Goal: Transaction & Acquisition: Obtain resource

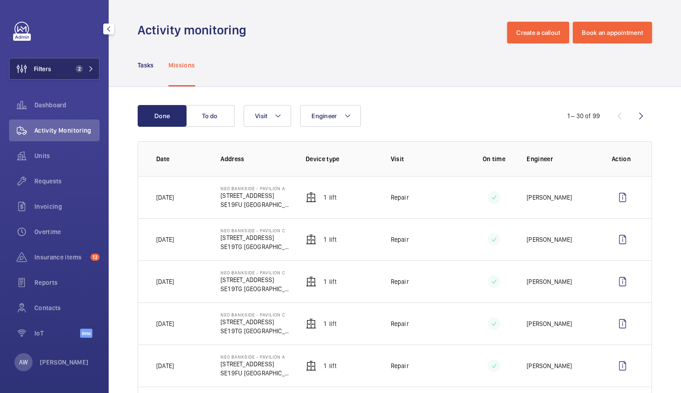
click at [91, 66] on mat-icon at bounding box center [90, 68] width 5 height 5
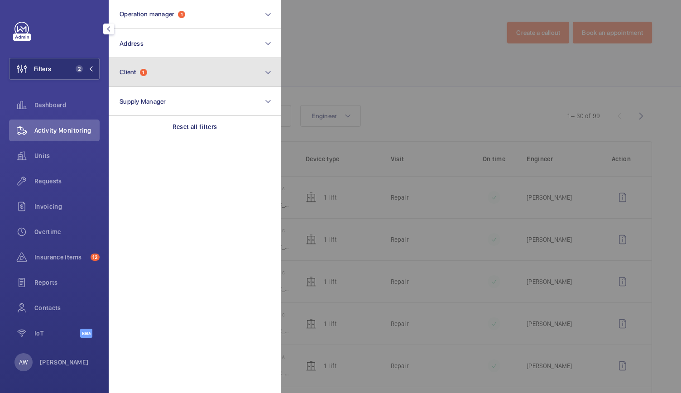
click at [159, 75] on button "Client 1" at bounding box center [195, 72] width 172 height 29
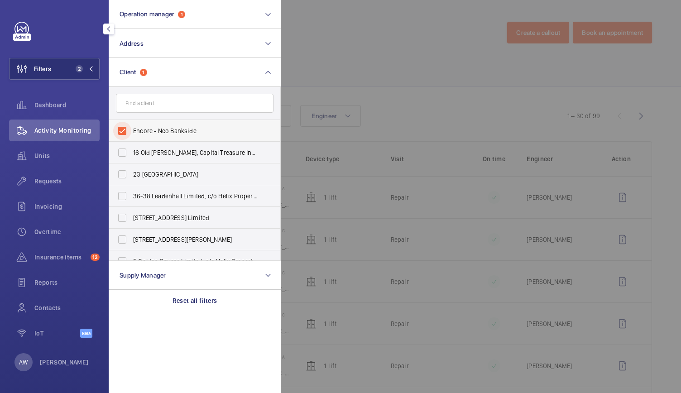
click at [121, 130] on input "Encore - Neo Bankside" at bounding box center [122, 131] width 18 height 18
checkbox input "false"
click at [145, 108] on input "text" at bounding box center [194, 103] width 157 height 19
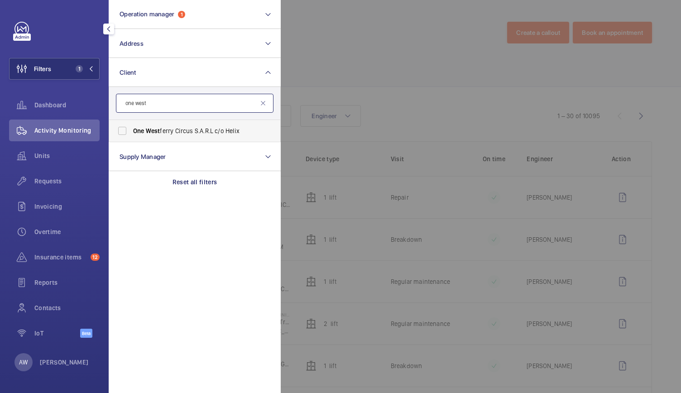
type input "one west"
click at [158, 137] on label "One West ferry Circus S.A.R.L c/o Helix" at bounding box center [187, 131] width 157 height 22
click at [131, 137] on input "One West ferry Circus S.A.R.L c/o Helix" at bounding box center [122, 131] width 18 height 18
checkbox input "true"
click at [52, 180] on span "Requests" at bounding box center [66, 180] width 65 height 9
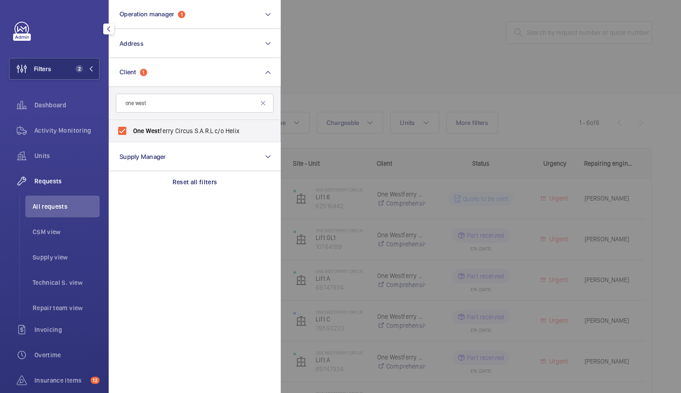
click at [417, 72] on div at bounding box center [621, 196] width 681 height 393
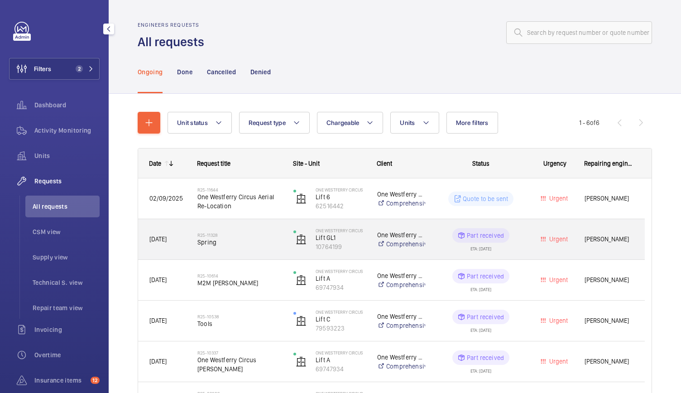
scroll to position [73, 0]
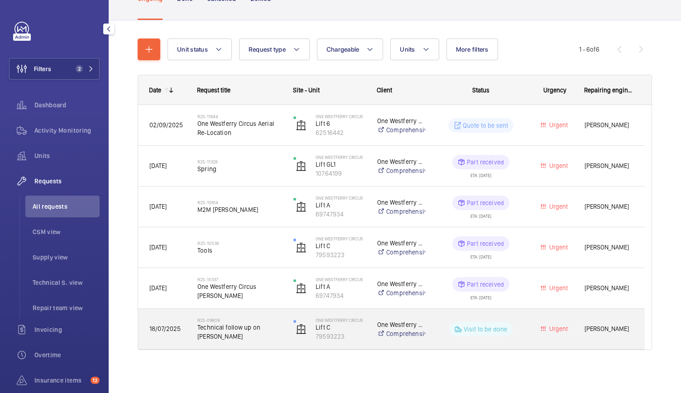
click at [259, 343] on div "R25-09809 Technical follow up on Schindler" at bounding box center [233, 329] width 95 height 41
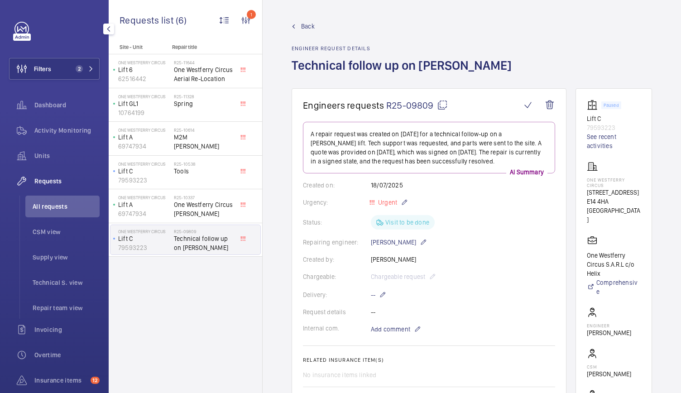
click at [422, 102] on span "R25-09809" at bounding box center [417, 105] width 62 height 11
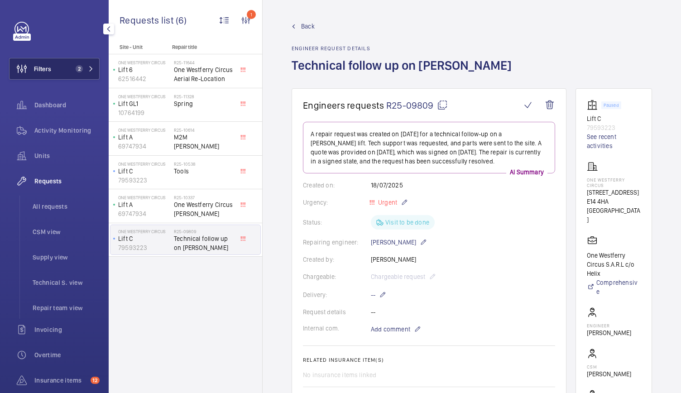
click at [59, 58] on button "Filters 2" at bounding box center [54, 69] width 90 height 22
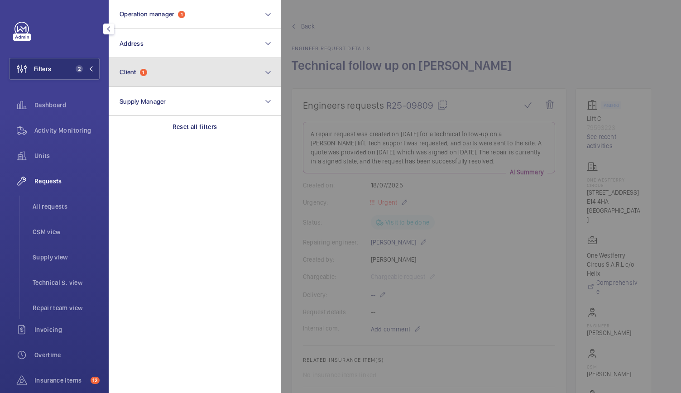
click at [169, 73] on button "Client 1" at bounding box center [195, 72] width 172 height 29
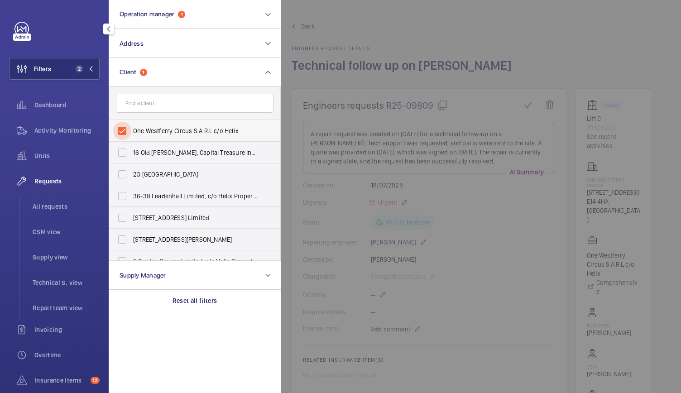
click at [122, 133] on input "One Westferry Circus S.A.R.L c/o Helix" at bounding box center [122, 131] width 18 height 18
checkbox input "false"
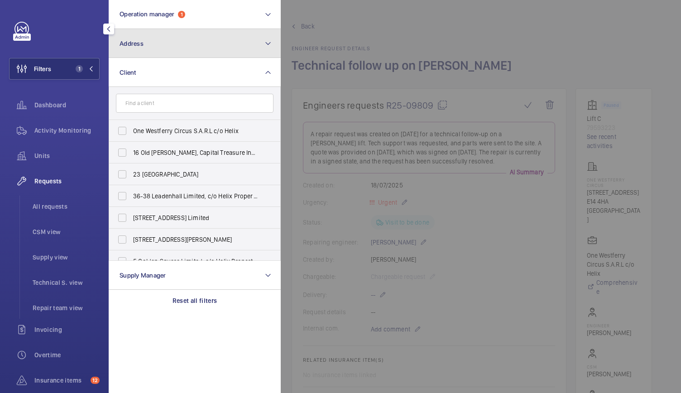
click at [174, 54] on button "Address" at bounding box center [195, 43] width 172 height 29
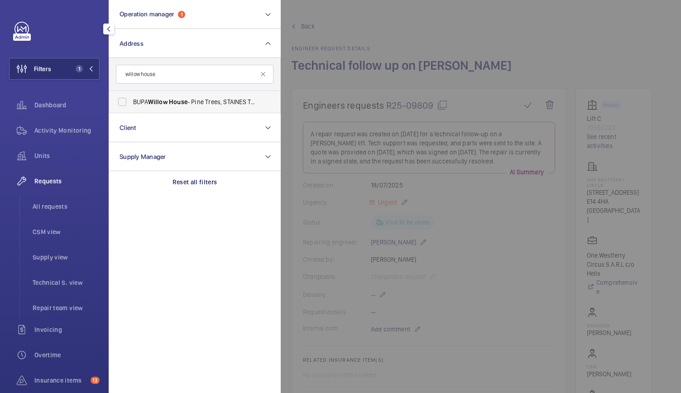
type input "willow house"
click at [148, 105] on span "BUPA Willow House - Pine Trees, STAINES TW18 3EA" at bounding box center [195, 101] width 124 height 9
click at [131, 105] on input "BUPA Willow House - Pine Trees, STAINES TW18 3EA" at bounding box center [122, 102] width 18 height 18
checkbox input "true"
click at [423, 33] on div at bounding box center [621, 196] width 681 height 393
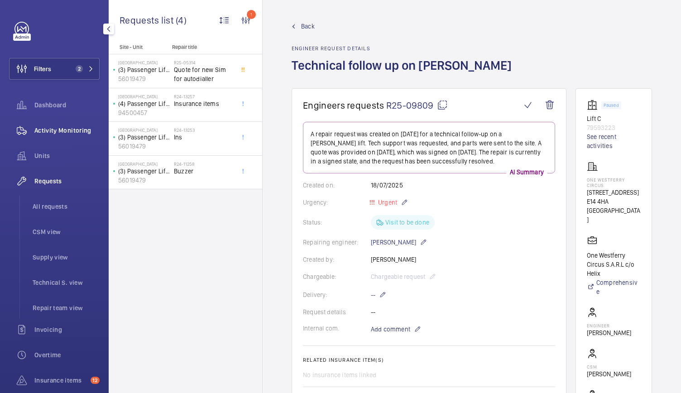
click at [40, 126] on span "Activity Monitoring" at bounding box center [66, 130] width 65 height 9
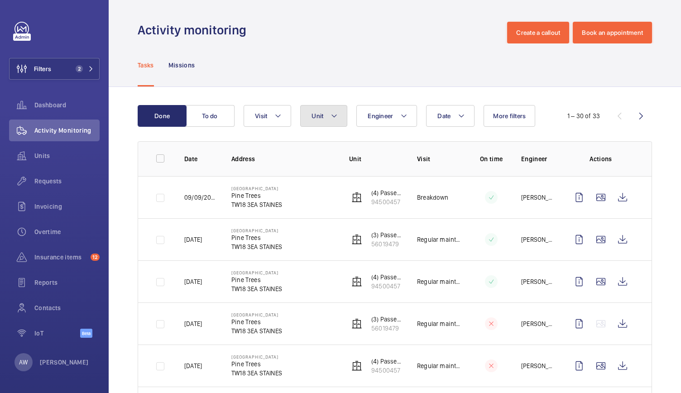
click at [322, 120] on button "Unit" at bounding box center [323, 116] width 47 height 22
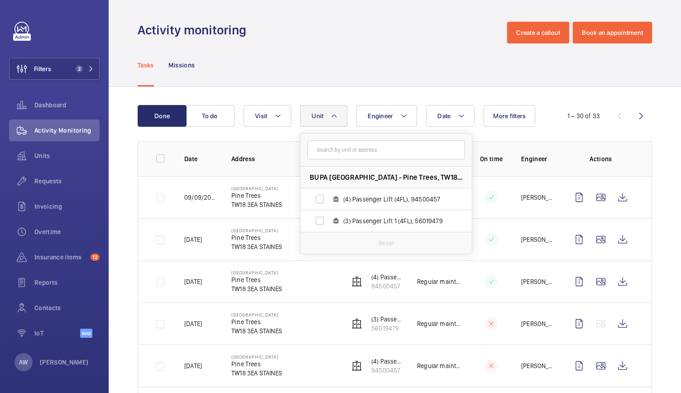
click at [291, 265] on td "BUPA Willow House Pine Trees TW18 3EA STAINES" at bounding box center [276, 281] width 118 height 42
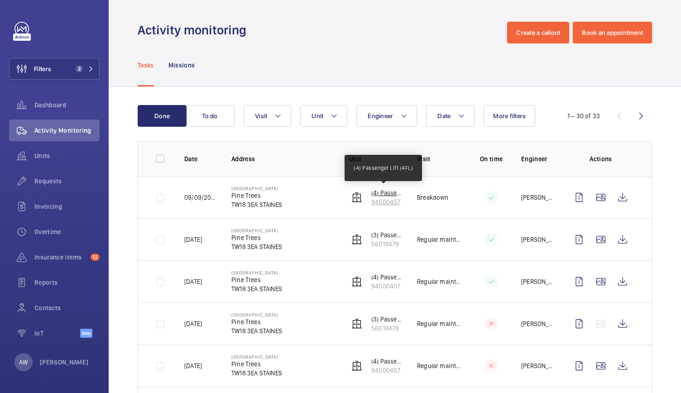
click at [382, 196] on p "(4) Passenger Lift (4FL)" at bounding box center [386, 192] width 31 height 9
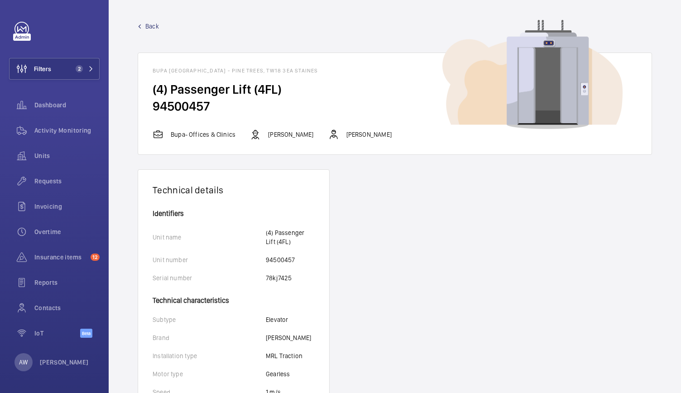
click at [152, 24] on span "Back" at bounding box center [152, 26] width 14 height 9
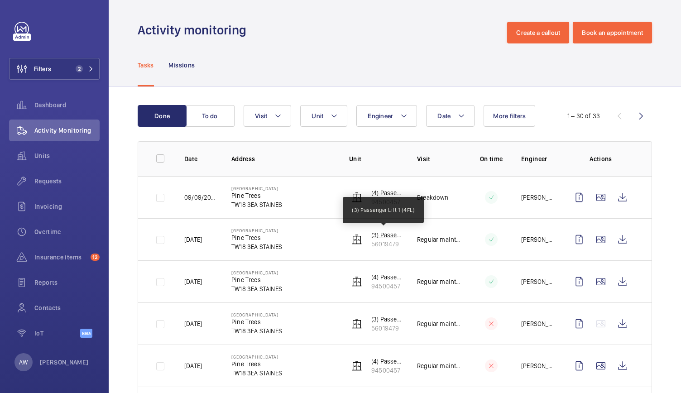
click at [381, 237] on p "(3) Passenger Lift 1 (4FL)" at bounding box center [386, 234] width 31 height 9
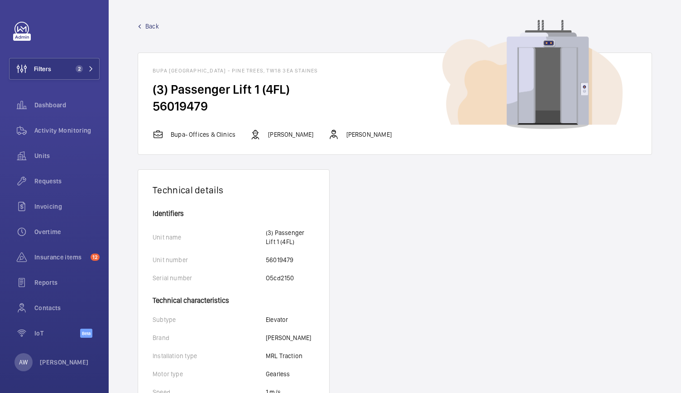
drag, startPoint x: 154, startPoint y: 89, endPoint x: 230, endPoint y: 116, distance: 80.9
click at [230, 116] on wm-front-card-body "(3) Passenger Lift 1 (4FL) 56019479" at bounding box center [394, 105] width 513 height 48
copy wm-front-card-body "(3) Passenger Lift 1 (4FL) 56019479"
click at [95, 71] on button "Filters 2" at bounding box center [54, 69] width 90 height 22
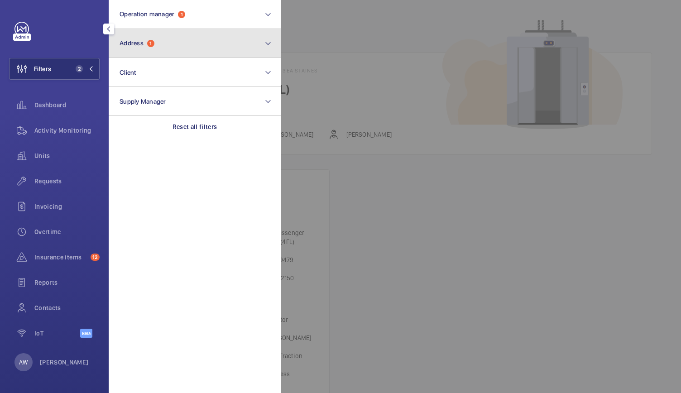
click at [152, 46] on span "1" at bounding box center [150, 43] width 7 height 7
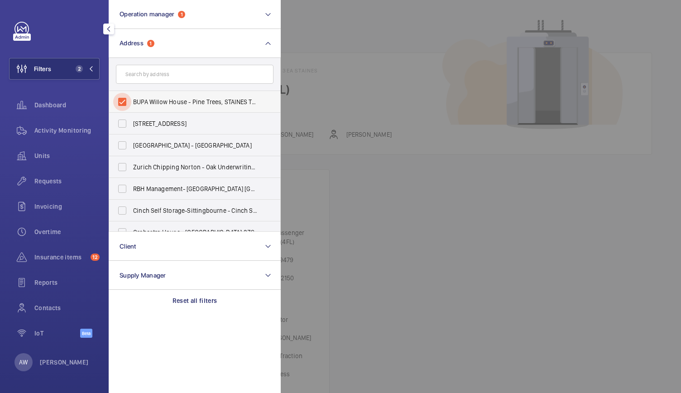
click at [124, 102] on input "BUPA Willow House - Pine Trees, STAINES TW18 3EA" at bounding box center [122, 102] width 18 height 18
checkbox input "false"
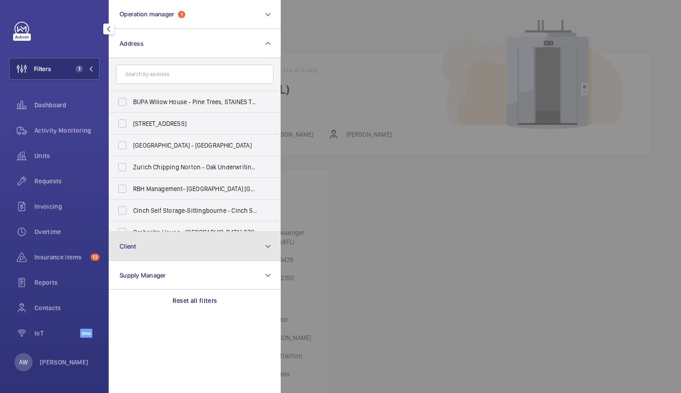
click at [157, 248] on button "Client" at bounding box center [195, 246] width 172 height 29
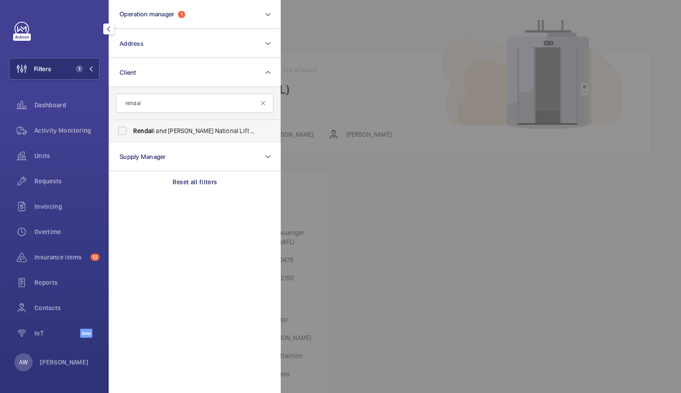
type input "rendal"
click at [138, 127] on span "Rendal" at bounding box center [143, 130] width 20 height 7
click at [131, 127] on input "Rendal l and Rittner National Lift Contract" at bounding box center [122, 131] width 18 height 18
checkbox input "true"
click at [375, 83] on div at bounding box center [621, 196] width 681 height 393
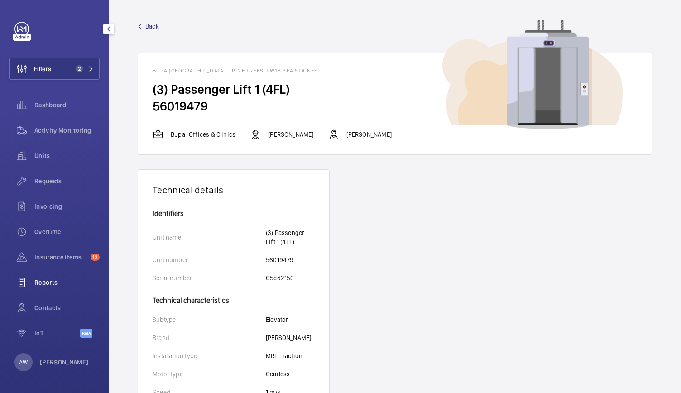
click at [50, 281] on span "Reports" at bounding box center [66, 282] width 65 height 9
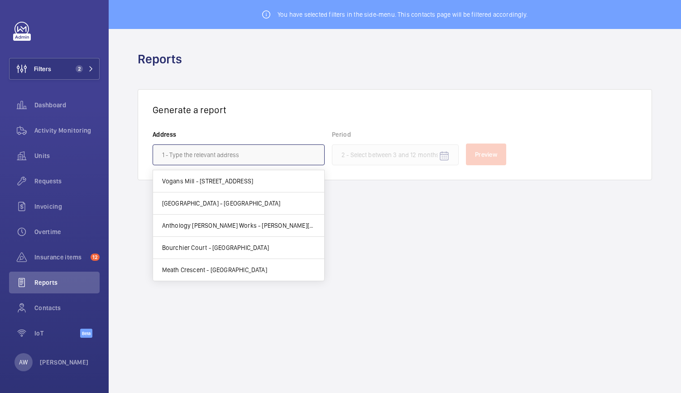
click at [238, 150] on input "text" at bounding box center [238, 154] width 172 height 21
click at [288, 186] on mat-option "Vogans Mill - 17 Mill St, LONDON SE1 2BZ" at bounding box center [238, 181] width 171 height 22
type input "Vogans Mill - 17 Mill St, LONDON SE1 2BZ"
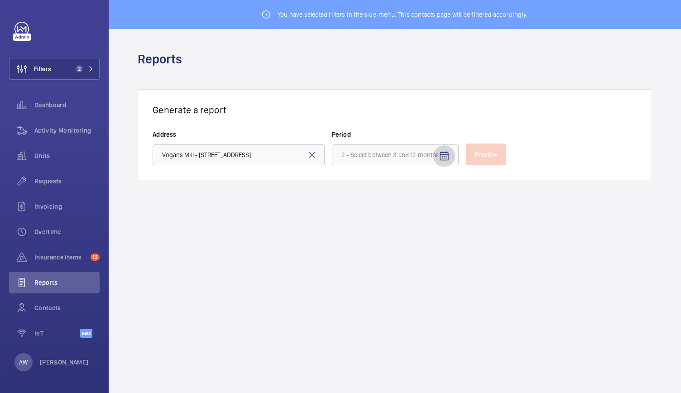
click at [447, 158] on mat-icon "Open calendar" at bounding box center [443, 156] width 11 height 11
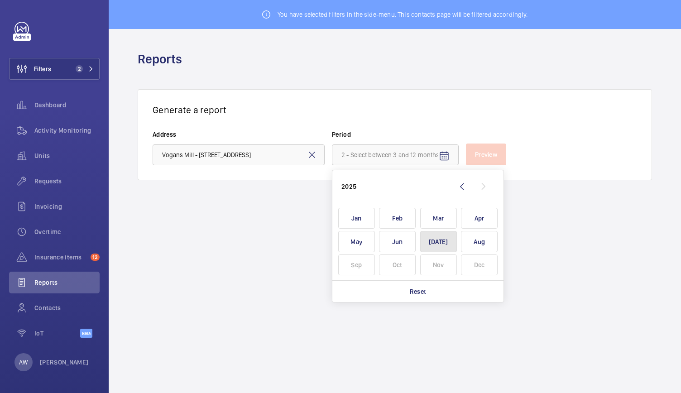
click at [432, 243] on span "Jul" at bounding box center [438, 241] width 37 height 21
click at [396, 241] on span "Jun" at bounding box center [397, 241] width 37 height 21
click at [479, 243] on span "Aug" at bounding box center [479, 241] width 37 height 21
type input "June 2025 - August 2025"
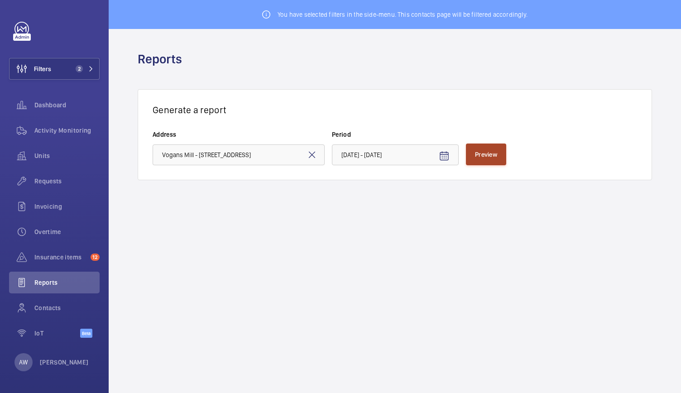
click at [490, 155] on span "Preview" at bounding box center [486, 154] width 22 height 7
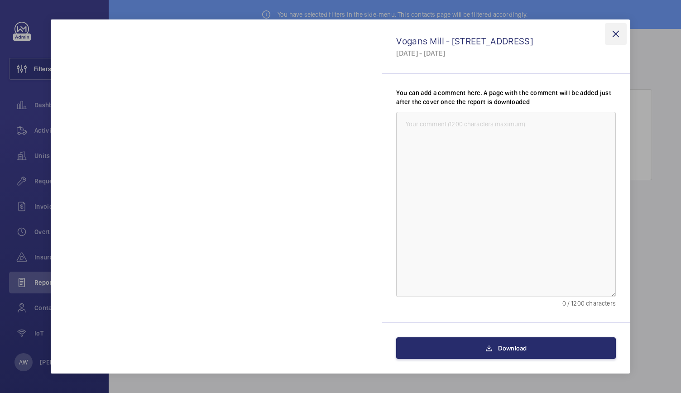
click at [610, 31] on wm-front-icon-button at bounding box center [615, 34] width 22 height 22
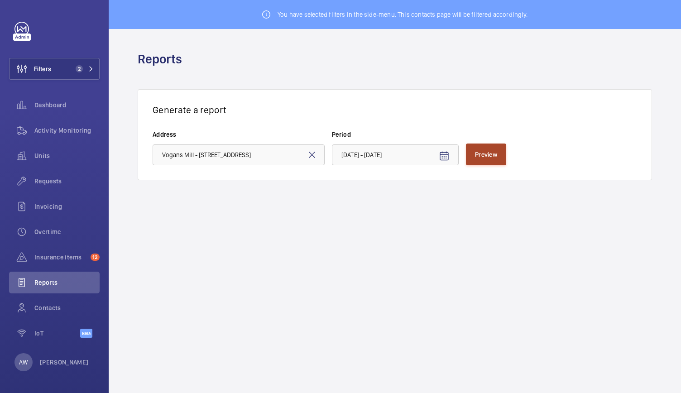
click at [478, 151] on span "Preview" at bounding box center [486, 154] width 22 height 7
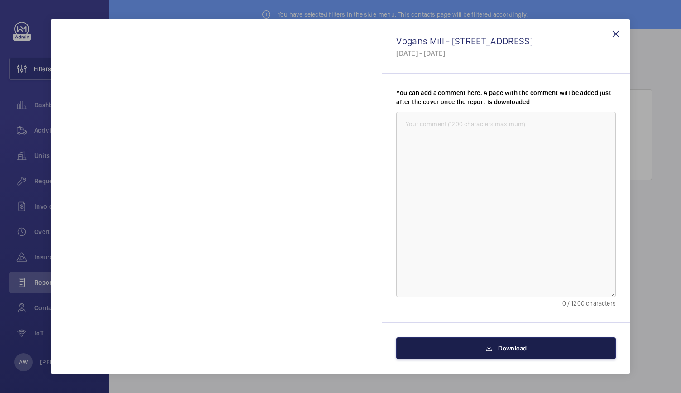
click at [492, 347] on button "Download" at bounding box center [505, 348] width 219 height 22
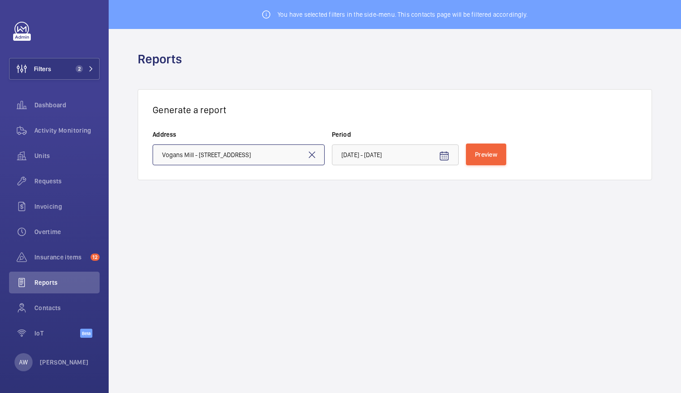
click at [263, 160] on input "Vogans Mill - 17 Mill St, LONDON SE1 2BZ" at bounding box center [238, 154] width 172 height 21
click at [307, 156] on mat-icon at bounding box center [311, 154] width 11 height 11
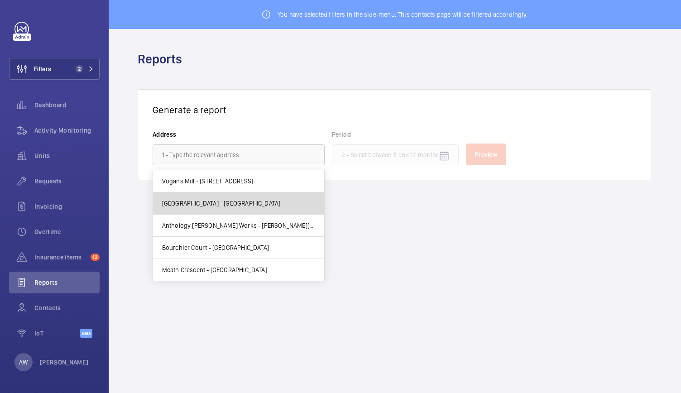
click at [235, 197] on mat-option "Peninsula Heights - Peninsula Heights, LONDON SE1 7TY" at bounding box center [238, 203] width 171 height 22
type input "Peninsula Heights - Peninsula Heights, LONDON SE1 7TY"
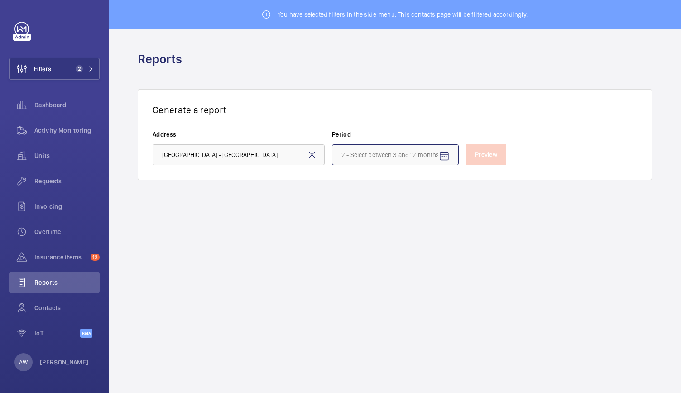
click at [412, 156] on input at bounding box center [395, 154] width 127 height 21
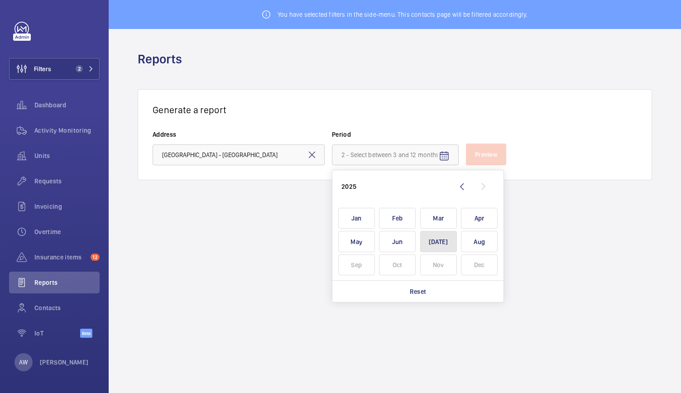
click at [425, 244] on span "Jul" at bounding box center [438, 241] width 37 height 21
click at [423, 244] on span "Jul" at bounding box center [438, 241] width 37 height 21
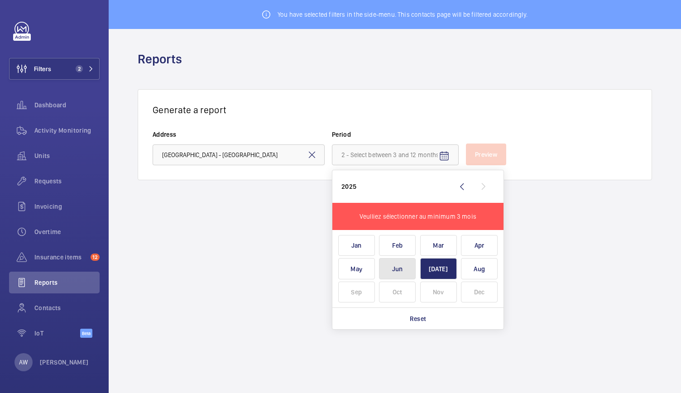
click at [402, 270] on span "Jun" at bounding box center [397, 268] width 37 height 21
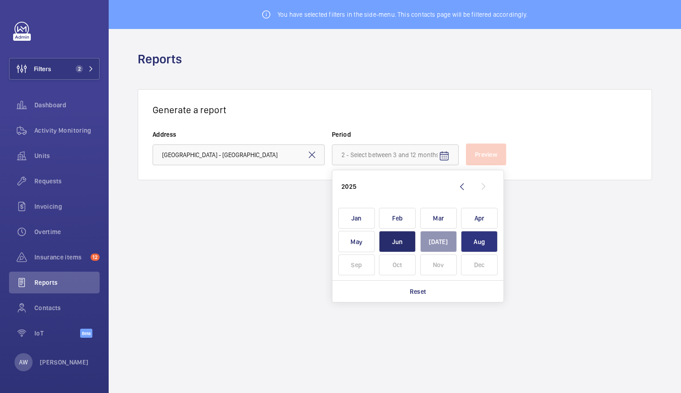
click at [474, 245] on span "Aug" at bounding box center [479, 241] width 37 height 21
type input "June 2025 - August 2025"
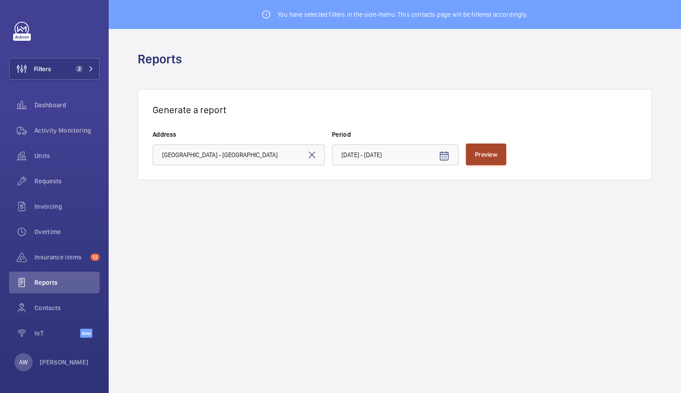
click at [496, 154] on span "Preview" at bounding box center [486, 154] width 22 height 7
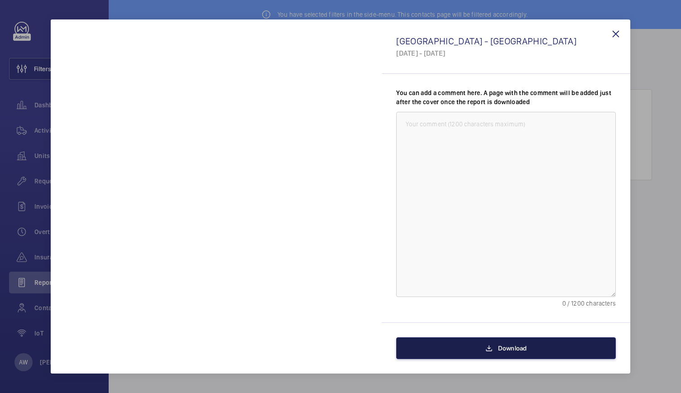
click at [481, 351] on button "Download" at bounding box center [505, 348] width 219 height 22
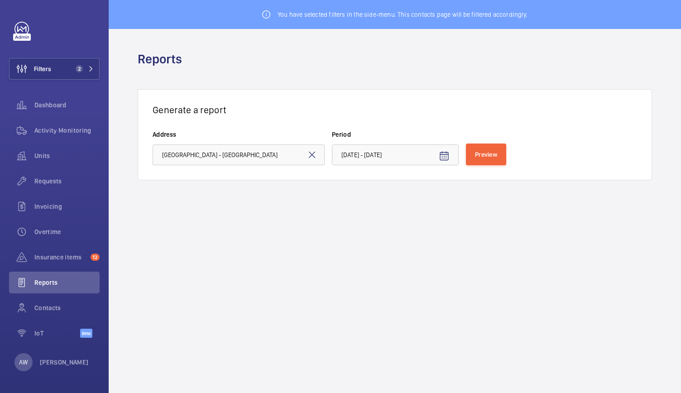
click at [312, 152] on mat-icon at bounding box center [311, 154] width 11 height 11
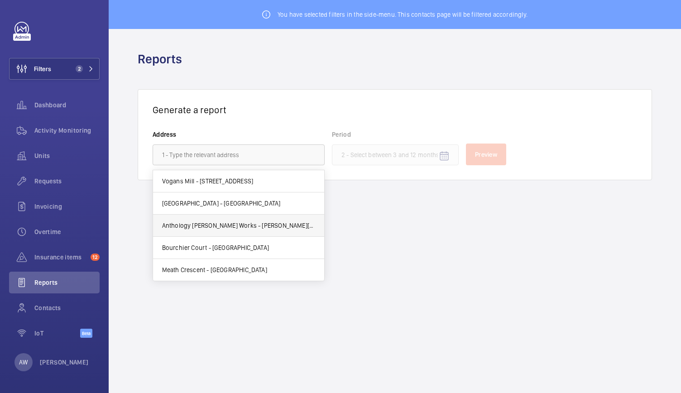
click at [257, 222] on span "Anthology Hale Works - Hale Works Apartments, LONDON N17 9GW" at bounding box center [238, 225] width 153 height 9
type input "Anthology Hale Works - Hale Works Apartments, LONDON N17 9GW"
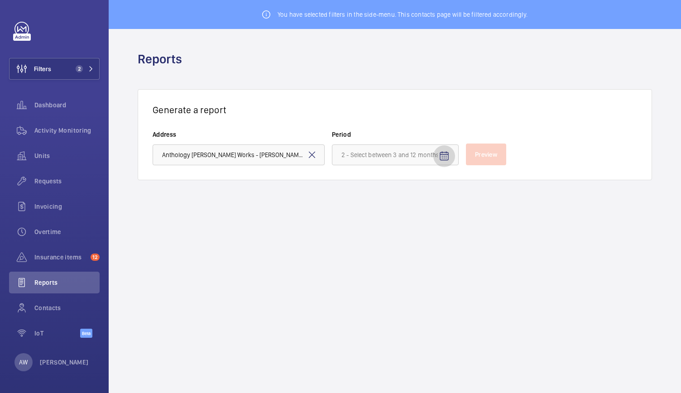
click at [443, 160] on mat-icon "Open calendar" at bounding box center [443, 156] width 11 height 11
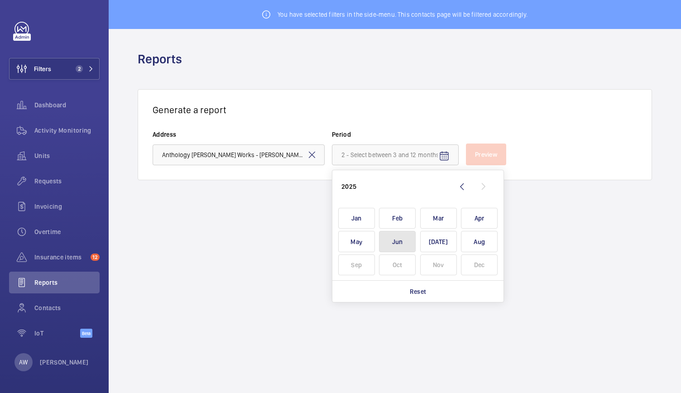
click at [392, 239] on span "Jun" at bounding box center [397, 241] width 37 height 21
click at [470, 239] on span "Aug" at bounding box center [479, 241] width 37 height 21
type input "June 2025 - August 2025"
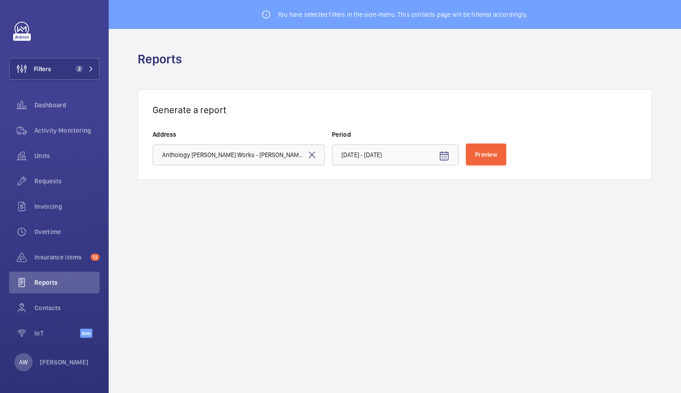
click at [498, 166] on div "Generate a report Address Anthology Hale Works - Hale Works Apartments, LONDON …" at bounding box center [395, 134] width 514 height 91
click at [496, 162] on button "Preview" at bounding box center [486, 154] width 40 height 22
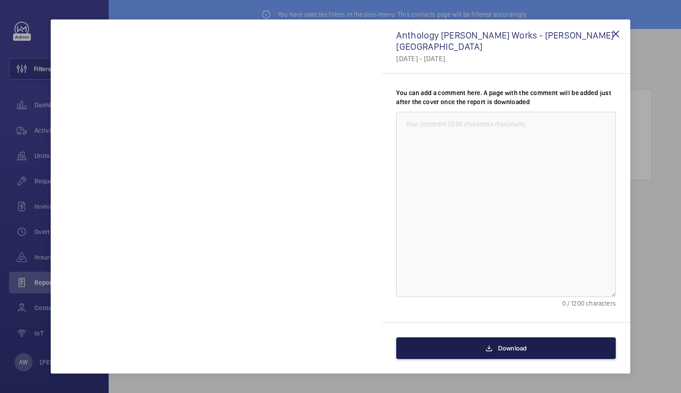
click at [509, 351] on span "Download" at bounding box center [512, 347] width 29 height 7
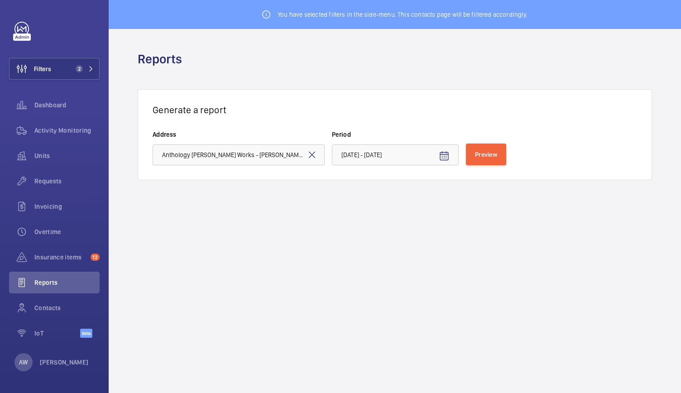
click at [312, 154] on mat-icon at bounding box center [311, 154] width 11 height 11
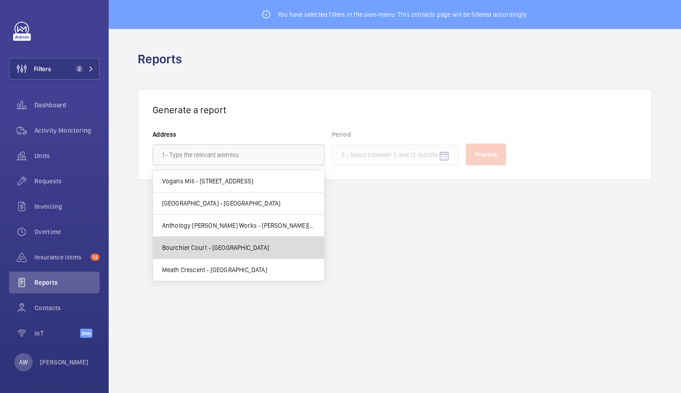
click at [256, 243] on span "Bourchier Court - London Road, SEVENOAKS TN13" at bounding box center [215, 247] width 107 height 9
type input "Bourchier Court - London Road, SEVENOAKS TN13"
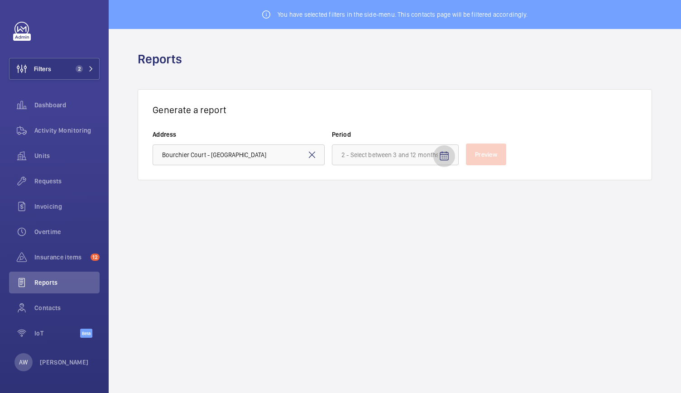
click at [453, 156] on span "Open calendar" at bounding box center [444, 156] width 22 height 22
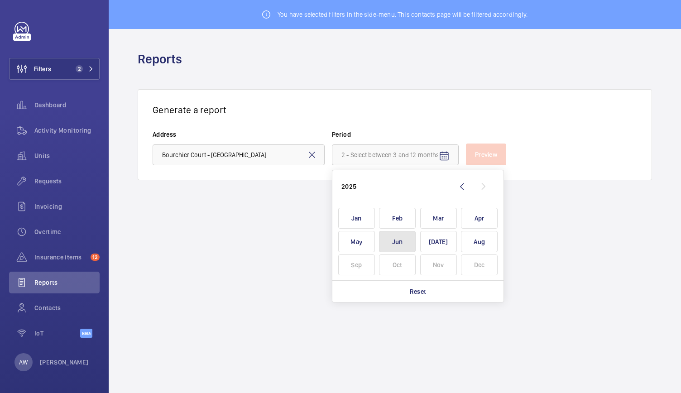
click at [404, 243] on span "Jun" at bounding box center [397, 241] width 37 height 21
click at [469, 244] on span "Aug" at bounding box center [479, 241] width 37 height 21
type input "June 2025 - August 2025"
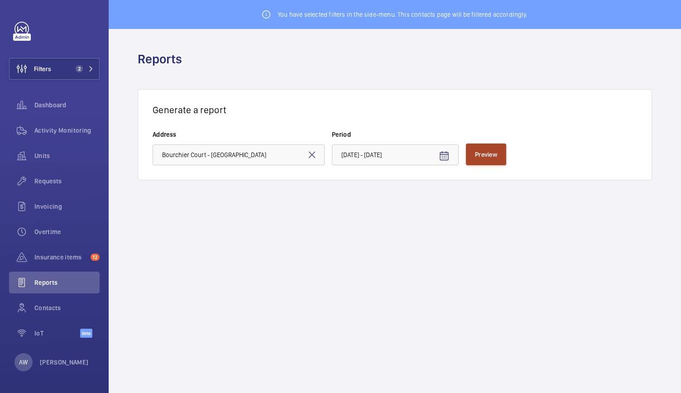
click at [492, 153] on span "Preview" at bounding box center [486, 154] width 22 height 7
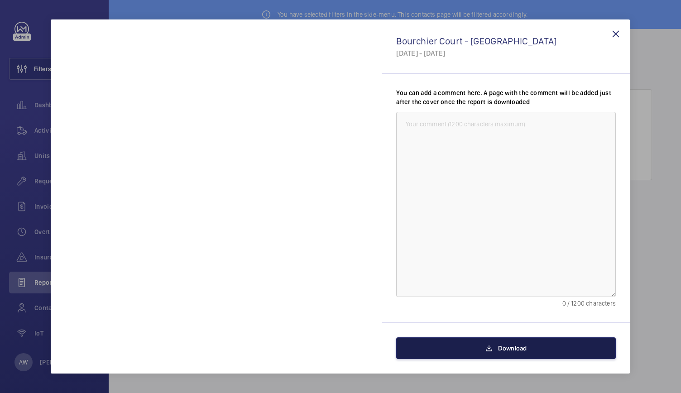
click at [529, 352] on button "Download" at bounding box center [505, 348] width 219 height 22
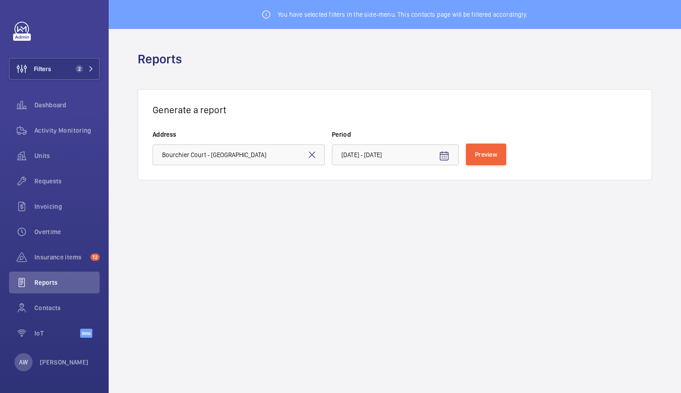
click at [312, 155] on mat-icon at bounding box center [311, 154] width 11 height 11
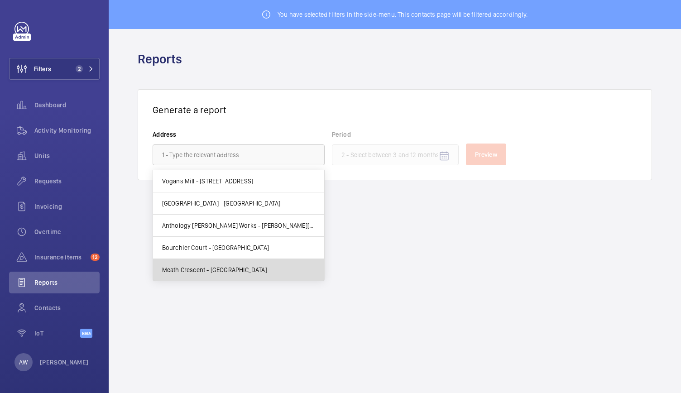
click at [242, 267] on span "Meath Crescent - Meath Crescent, LONDON E2 0QG" at bounding box center [214, 269] width 105 height 9
type input "Meath Crescent - Meath Crescent, LONDON E2 0QG"
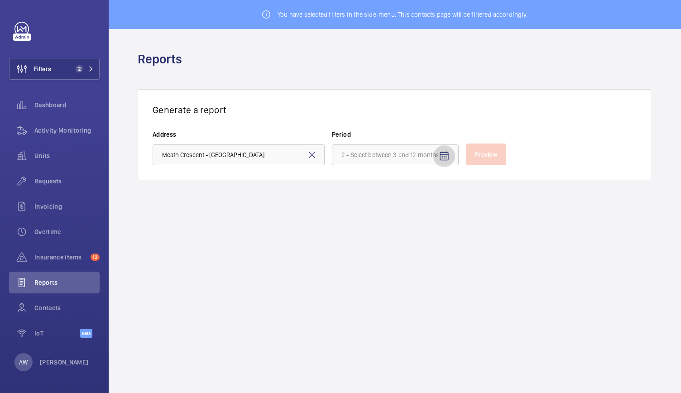
click at [445, 156] on mat-icon "Open calendar" at bounding box center [443, 156] width 11 height 11
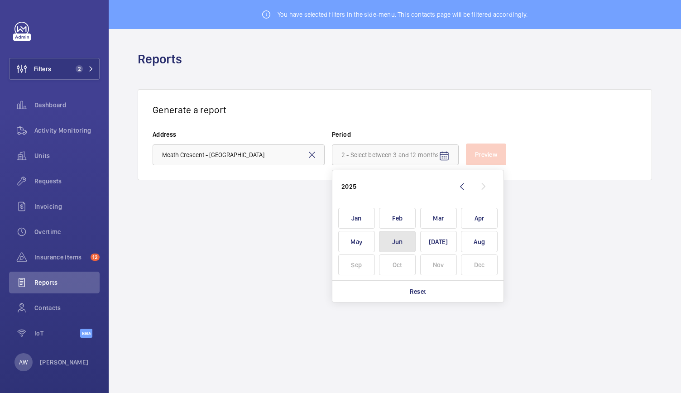
click at [399, 234] on span "Jun" at bounding box center [397, 241] width 37 height 21
click at [479, 238] on span "Aug" at bounding box center [479, 241] width 37 height 21
type input "June 2025 - August 2025"
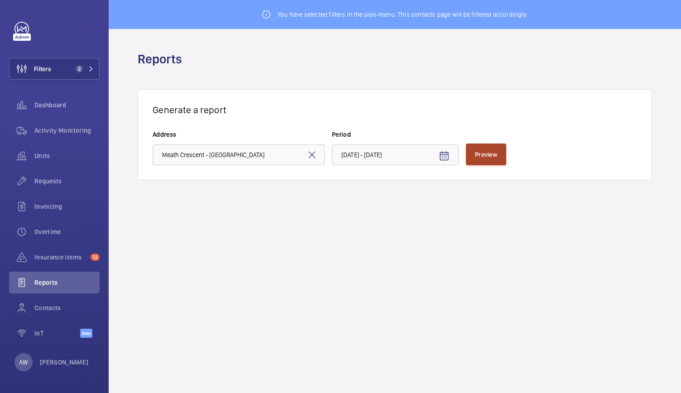
click at [492, 157] on span "Preview" at bounding box center [486, 154] width 22 height 7
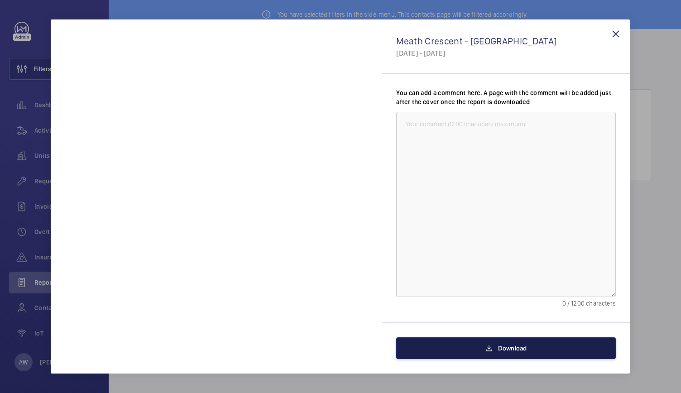
click at [535, 346] on button "Download" at bounding box center [505, 348] width 219 height 22
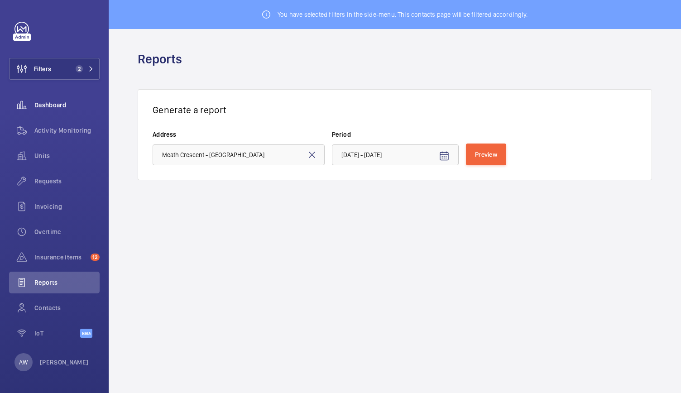
click at [60, 101] on span "Dashboard" at bounding box center [66, 104] width 65 height 9
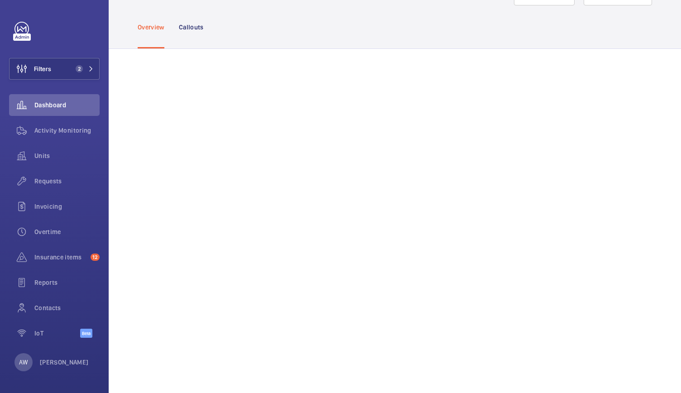
scroll to position [37, 0]
click at [187, 28] on p "Callouts" at bounding box center [191, 28] width 25 height 9
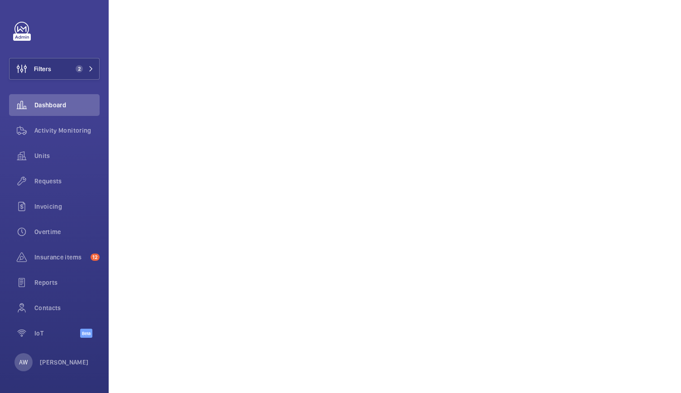
scroll to position [88, 0]
click at [50, 307] on span "Contacts" at bounding box center [66, 307] width 65 height 9
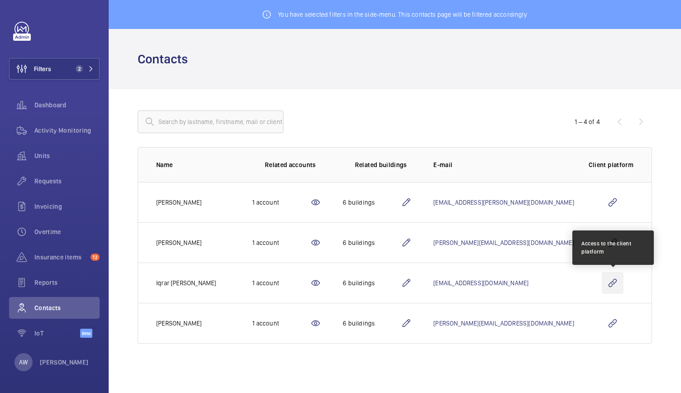
click at [612, 284] on wm-front-icon-button at bounding box center [612, 283] width 22 height 22
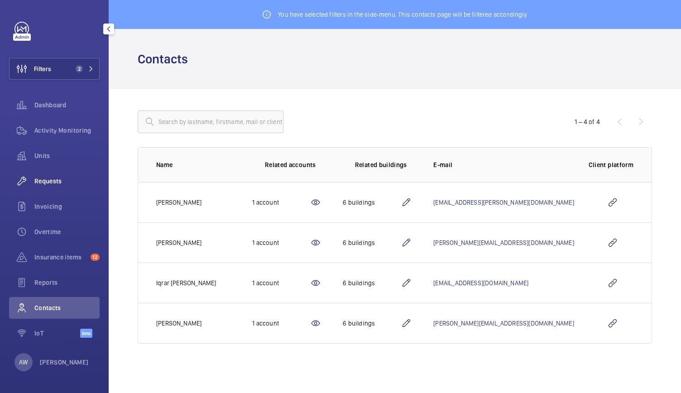
click at [47, 183] on span "Requests" at bounding box center [66, 180] width 65 height 9
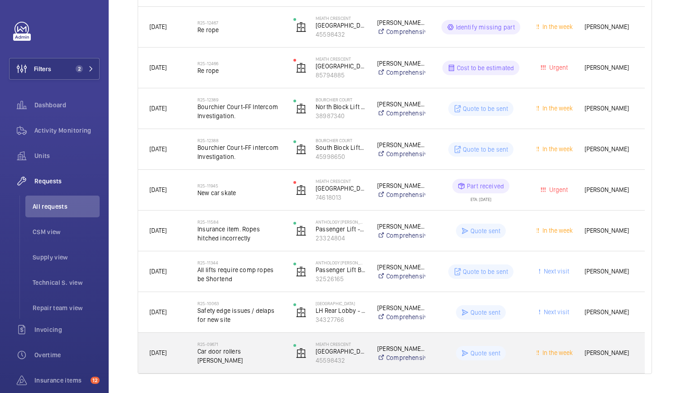
scroll to position [213, 0]
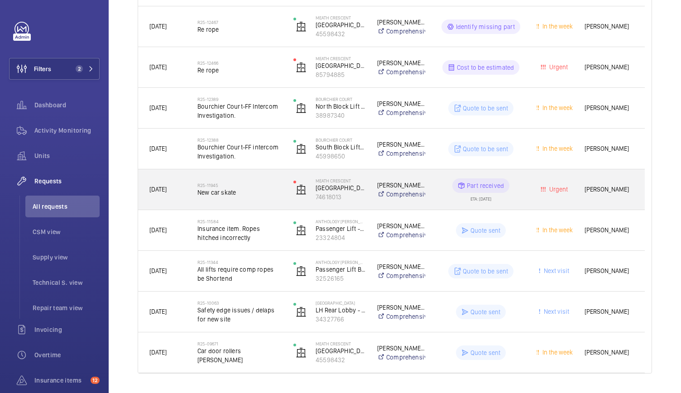
click at [252, 188] on span "New car skate" at bounding box center [239, 192] width 84 height 9
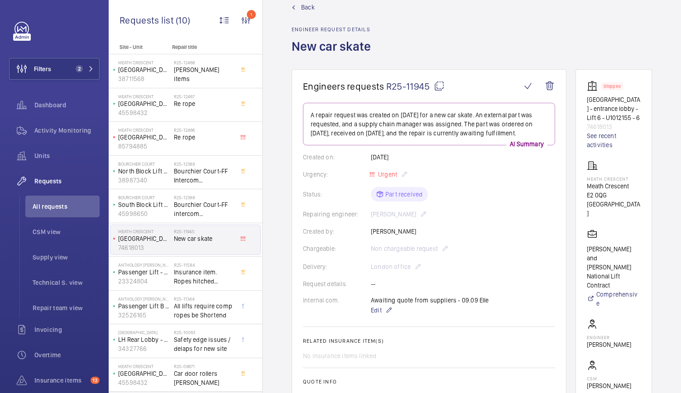
scroll to position [19, 0]
drag, startPoint x: 594, startPoint y: 99, endPoint x: 619, endPoint y: 123, distance: 34.6
click at [619, 123] on wm-front-card "Stopped Roundwood Court - entrance lobby - Lift 6 - U1012155 - 6 74618013 See r…" at bounding box center [613, 265] width 76 height 391
drag, startPoint x: 630, startPoint y: 137, endPoint x: 593, endPoint y: 98, distance: 54.1
click at [593, 98] on wm-front-card "Stopped Roundwood Court - entrance lobby - Lift 6 - U1012155 - 6 74618013 See r…" at bounding box center [613, 265] width 76 height 391
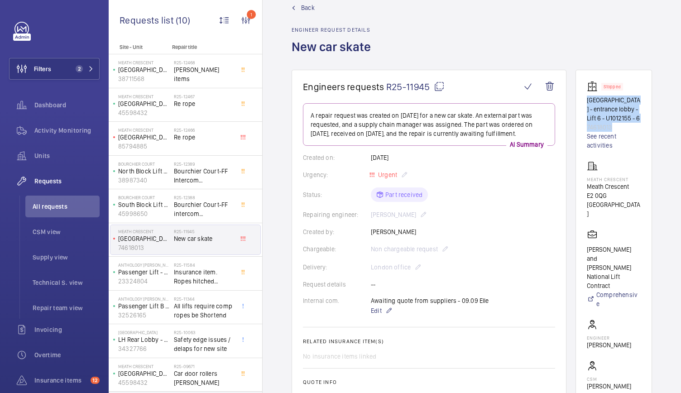
copy div "Roundwood Court - entrance lobby - Lift 6 - U1012155 - 6 74618013"
click at [311, 9] on span "Back" at bounding box center [308, 7] width 14 height 9
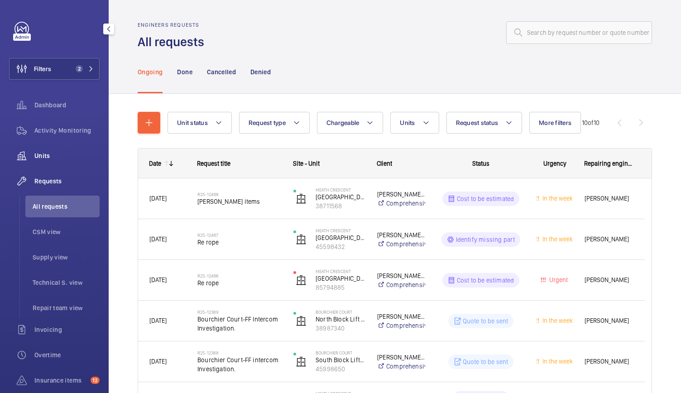
click at [52, 151] on span "Units" at bounding box center [66, 155] width 65 height 9
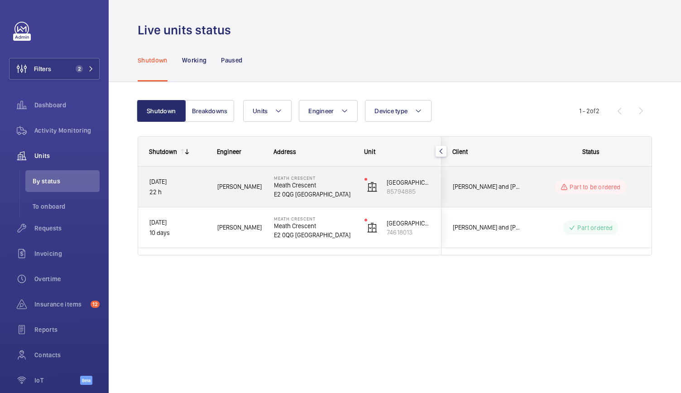
click at [200, 201] on div "18/09/2025 22 h" at bounding box center [171, 186] width 67 height 39
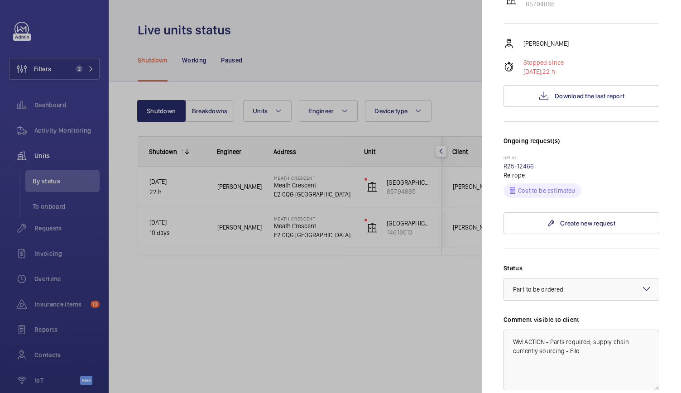
scroll to position [111, 0]
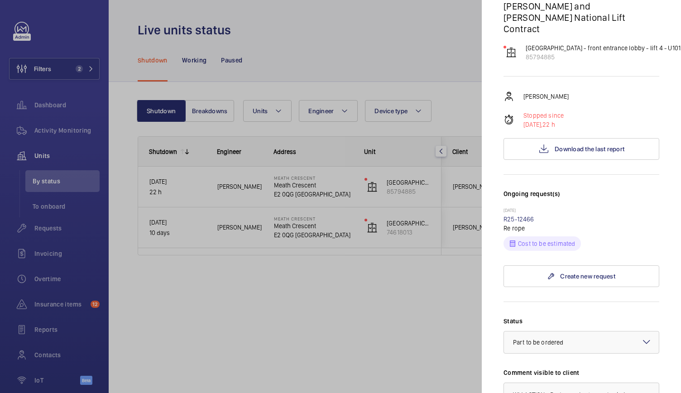
click at [44, 225] on div at bounding box center [340, 196] width 681 height 393
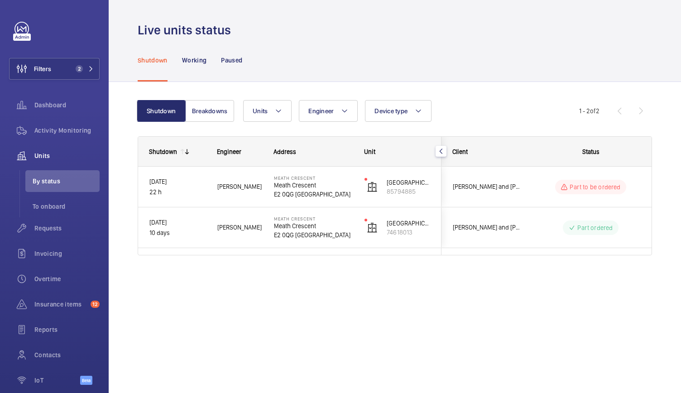
scroll to position [0, 0]
click at [44, 225] on span "Requests" at bounding box center [66, 228] width 65 height 9
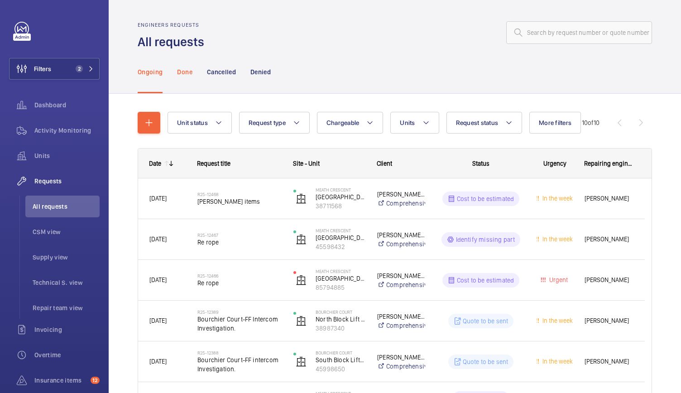
click at [188, 69] on p "Done" at bounding box center [184, 71] width 15 height 9
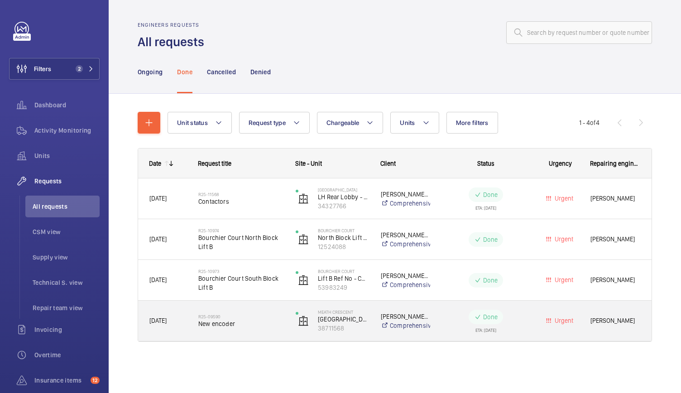
click at [270, 328] on div "R25-09590 New encoder" at bounding box center [241, 321] width 86 height 26
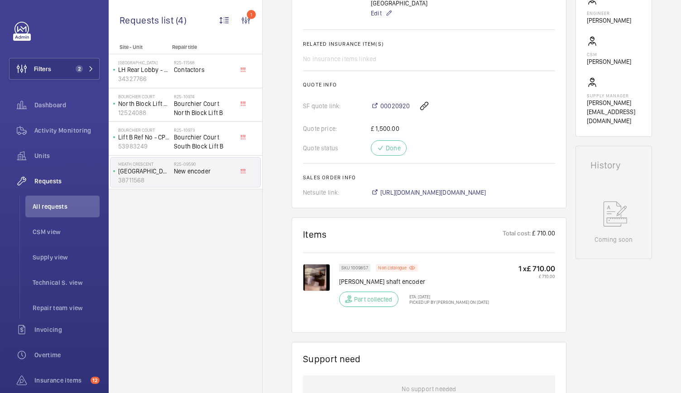
scroll to position [343, 0]
click at [398, 101] on span "00020920" at bounding box center [394, 105] width 29 height 9
click at [64, 130] on span "Activity Monitoring" at bounding box center [66, 130] width 65 height 9
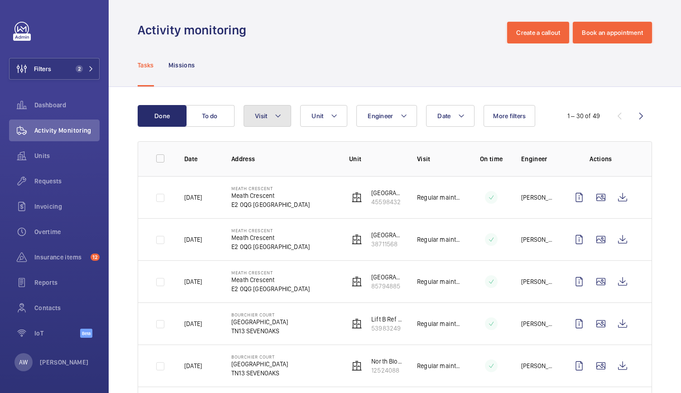
click at [282, 118] on button "Visit" at bounding box center [267, 116] width 48 height 22
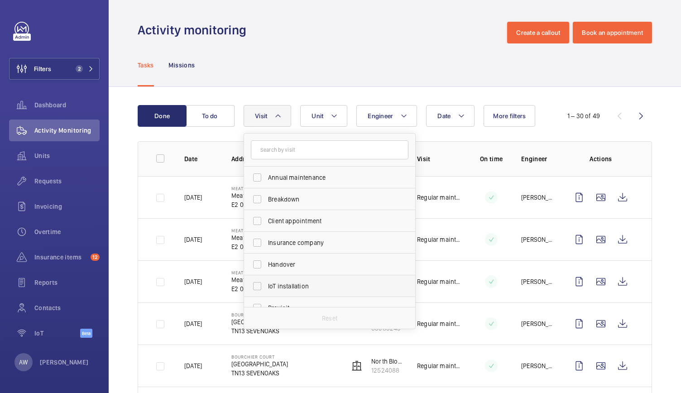
scroll to position [142, 0]
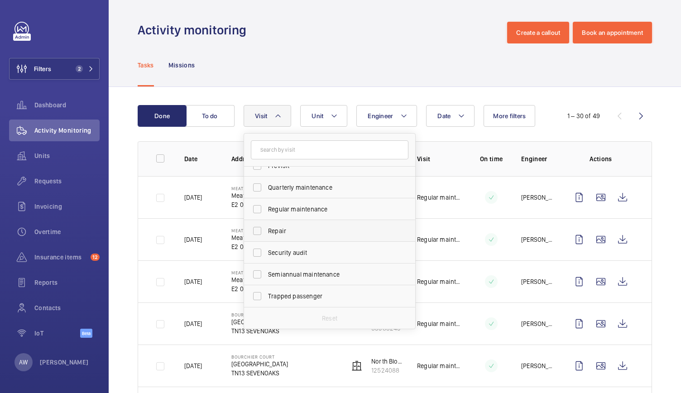
click at [279, 233] on span "Repair" at bounding box center [330, 230] width 124 height 9
click at [266, 233] on input "Repair" at bounding box center [257, 231] width 18 height 18
checkbox input "true"
click at [328, 77] on div "Tasks Missions" at bounding box center [395, 64] width 514 height 43
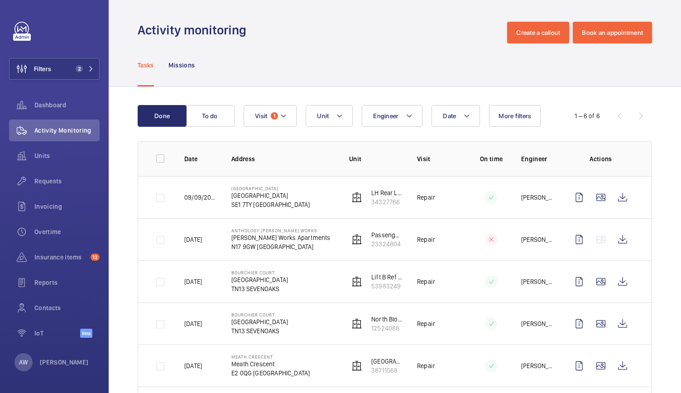
scroll to position [57, 0]
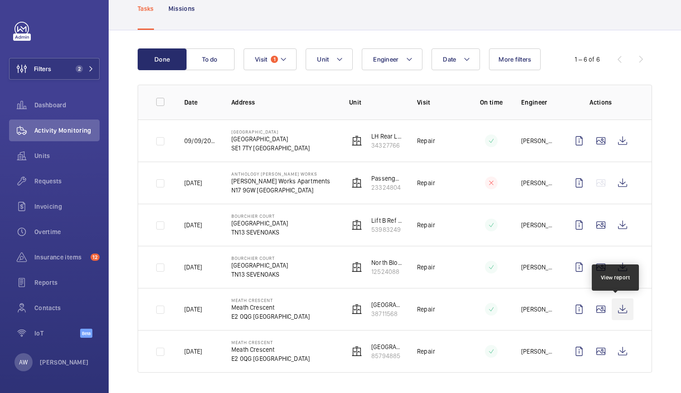
click at [614, 302] on wm-front-icon-button at bounding box center [622, 309] width 22 height 22
click at [52, 288] on div "Reports" at bounding box center [54, 282] width 90 height 22
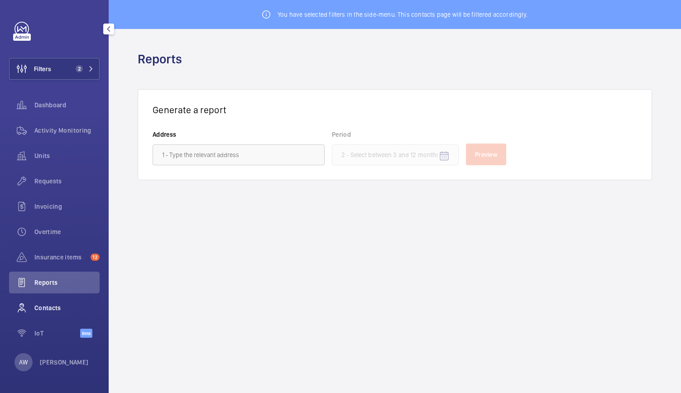
click at [51, 302] on div "Contacts" at bounding box center [54, 308] width 90 height 22
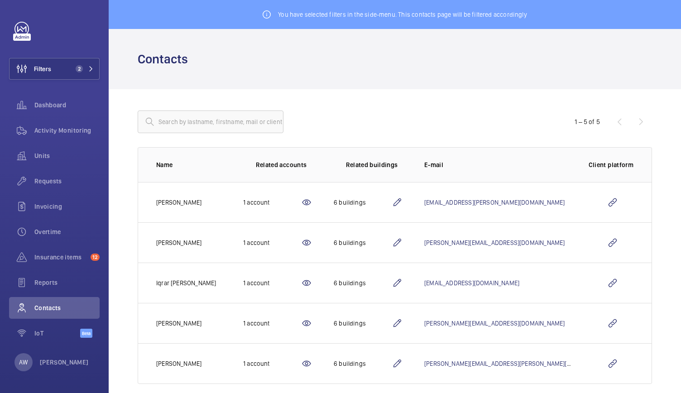
scroll to position [12, 0]
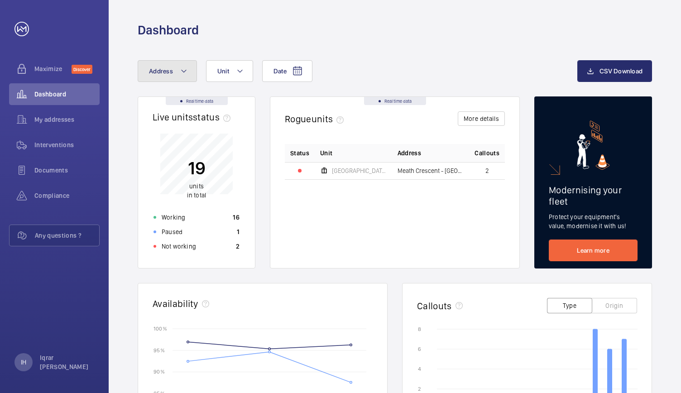
click at [186, 68] on mat-icon at bounding box center [183, 71] width 7 height 11
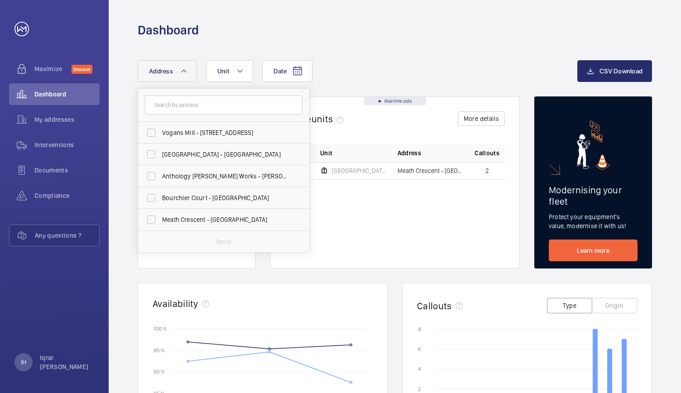
click at [186, 68] on mat-icon at bounding box center [183, 71] width 7 height 11
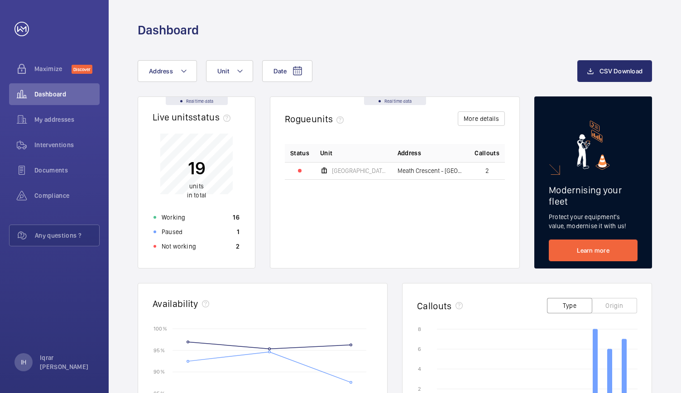
scroll to position [193, 0]
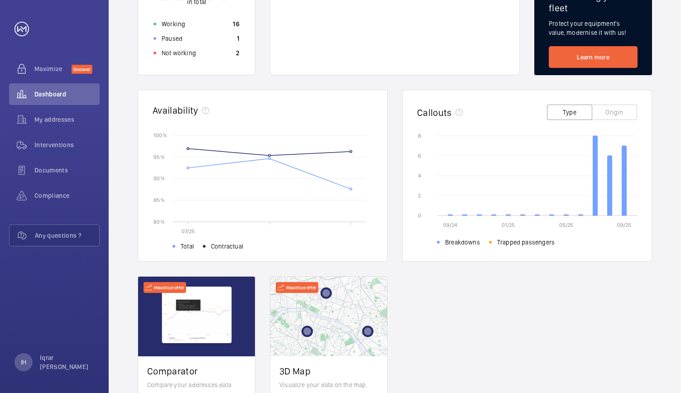
click at [622, 105] on button "Origin" at bounding box center [613, 112] width 45 height 15
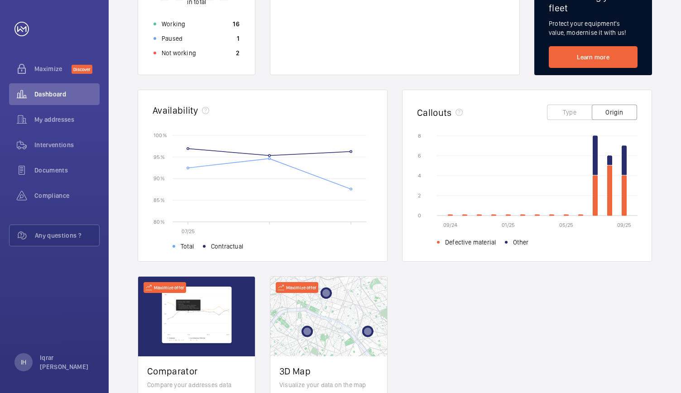
click at [559, 105] on button "Type" at bounding box center [569, 112] width 45 height 15
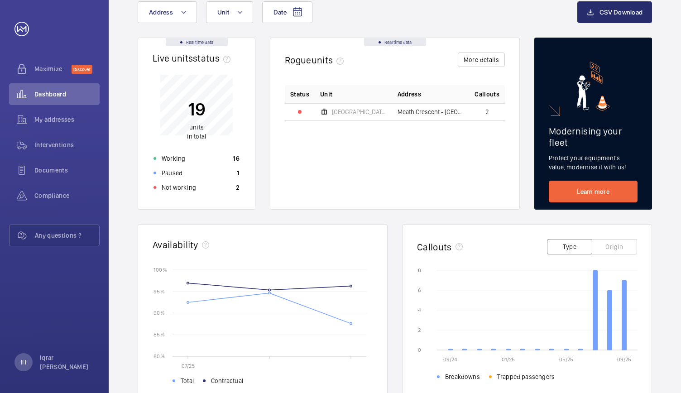
scroll to position [0, 0]
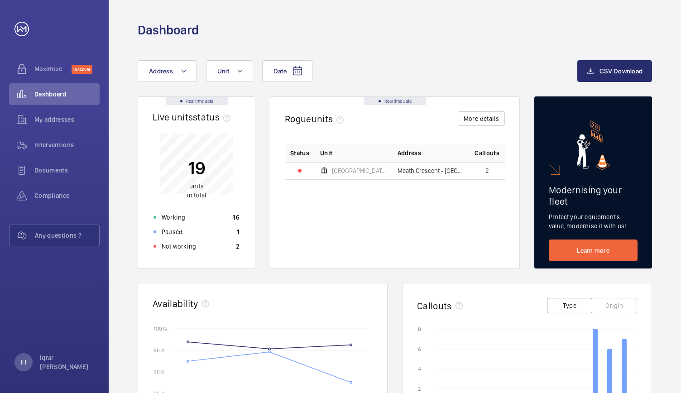
drag, startPoint x: 459, startPoint y: 194, endPoint x: 390, endPoint y: 220, distance: 74.0
click at [390, 220] on div "Status Unit Address Callouts Leamore Court - front entrance lobby - lift 4 - U1…" at bounding box center [395, 198] width 220 height 109
click at [233, 67] on button "Unit" at bounding box center [229, 71] width 47 height 22
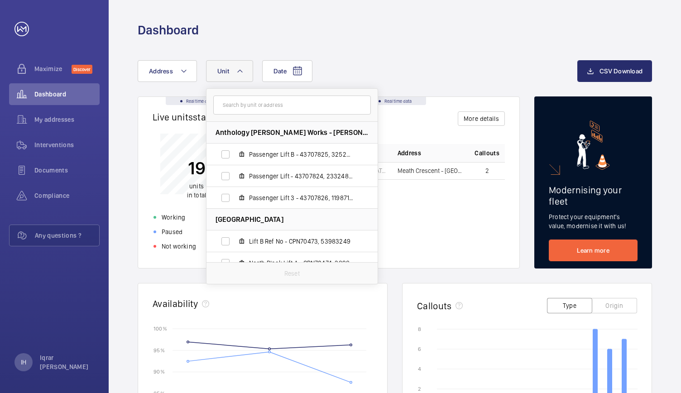
click at [364, 57] on div "Date Address Unit Anthology Hale Works - Hale Works Apartments, N17 9GW LONDON …" at bounding box center [395, 350] width 572 height 624
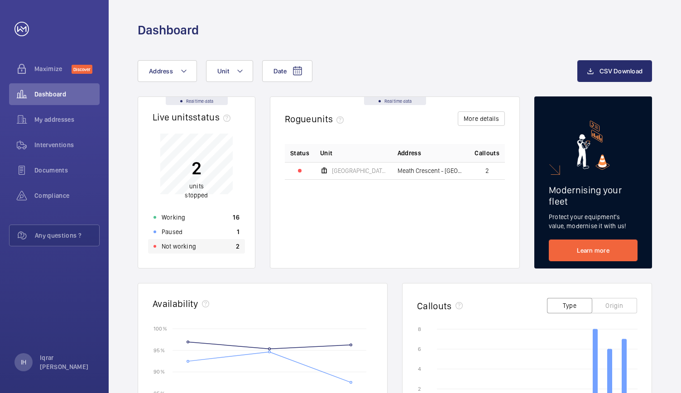
click at [188, 245] on p "Not working" at bounding box center [179, 246] width 34 height 9
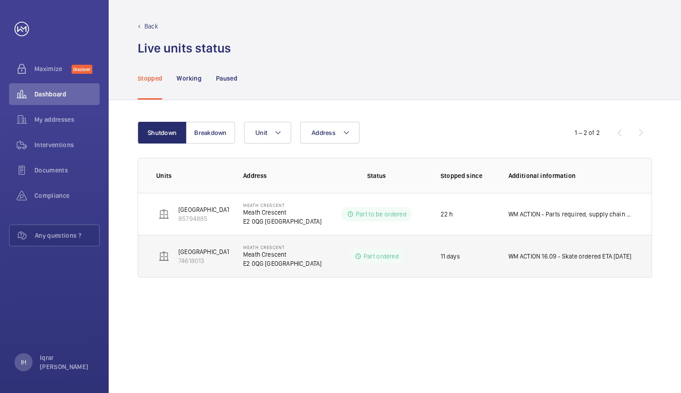
click at [326, 272] on td "Meath Crescent Meath Crescent E2 0QG LONDON" at bounding box center [277, 256] width 99 height 43
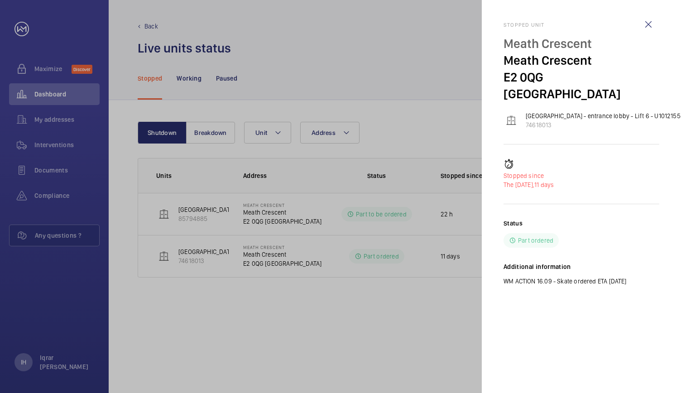
click at [319, 306] on div at bounding box center [340, 196] width 681 height 393
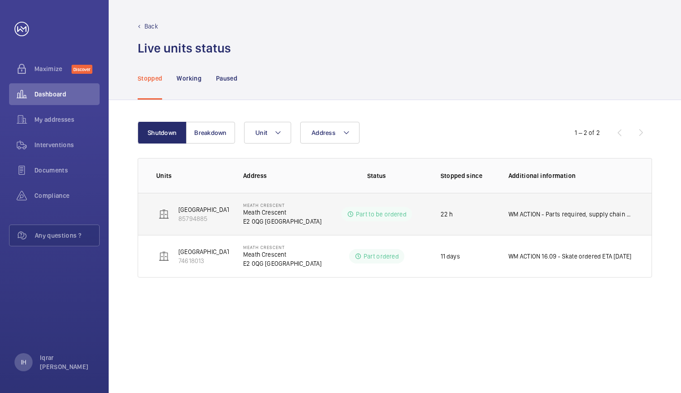
click at [199, 208] on p "Leamore Court - front entrance lobby - lift 4 - U1012155 - 4" at bounding box center [266, 209] width 177 height 9
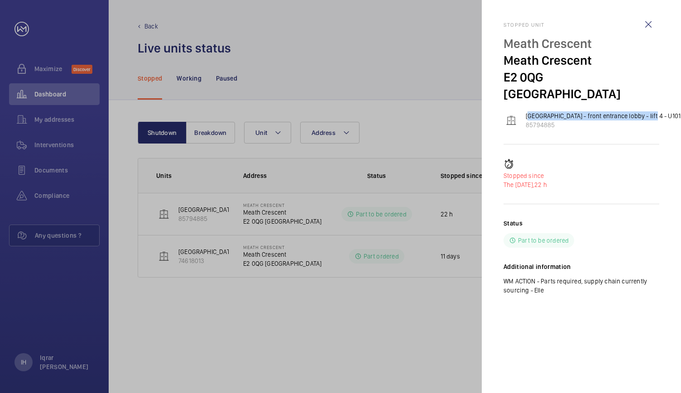
drag, startPoint x: 523, startPoint y: 100, endPoint x: 648, endPoint y: 100, distance: 124.9
click at [648, 111] on wm-front-device-cell "Leamore Court - front entrance lobby - lift 4 - U1012155 - 4 85794885" at bounding box center [603, 120] width 200 height 18
copy p "Leamore Court - front entrance lobby - lift 4"
click at [386, 226] on div at bounding box center [340, 196] width 681 height 393
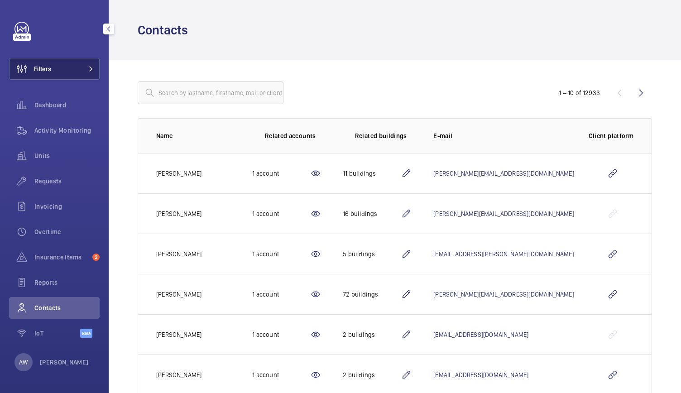
click at [94, 73] on button "Filters" at bounding box center [54, 69] width 90 height 22
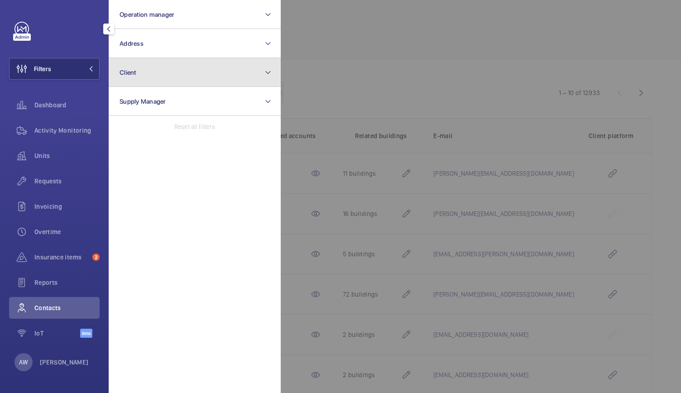
click at [139, 62] on button "Client" at bounding box center [195, 72] width 172 height 29
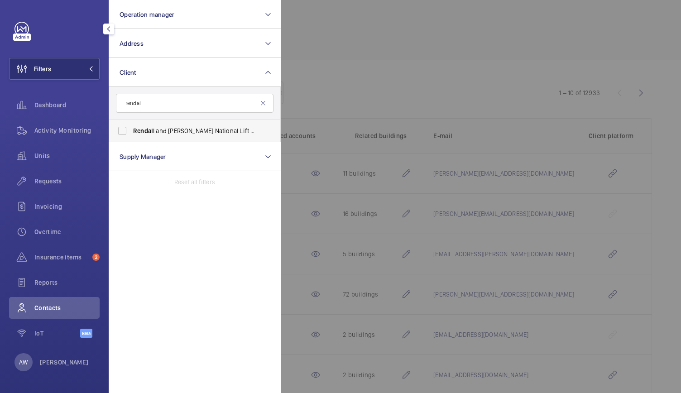
type input "rendal"
click at [159, 127] on span "Rendal l and Rittner National Lift Contract" at bounding box center [195, 130] width 124 height 9
click at [131, 127] on input "Rendal l and Rittner National Lift Contract" at bounding box center [122, 131] width 18 height 18
checkbox input "true"
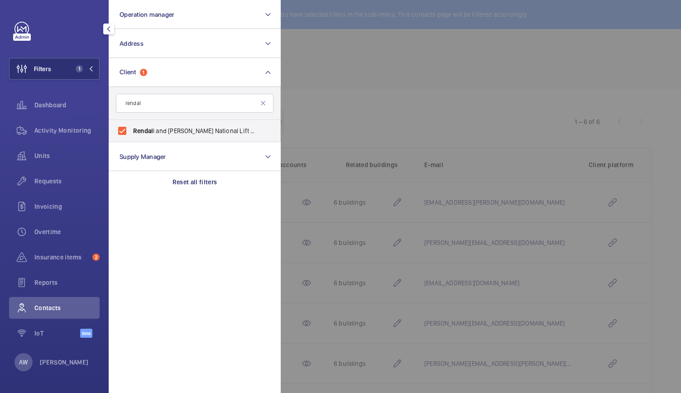
click at [328, 91] on div at bounding box center [621, 196] width 681 height 393
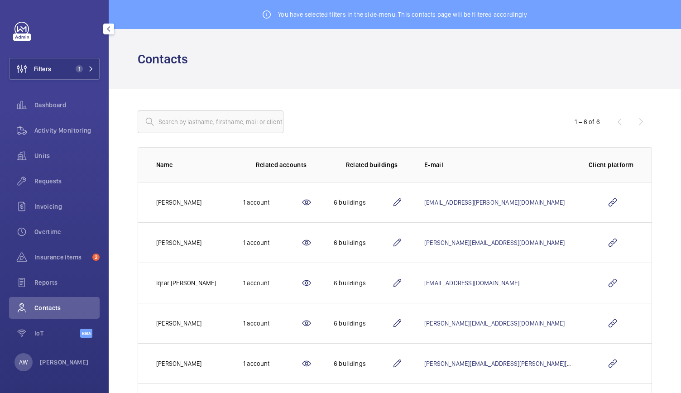
scroll to position [52, 0]
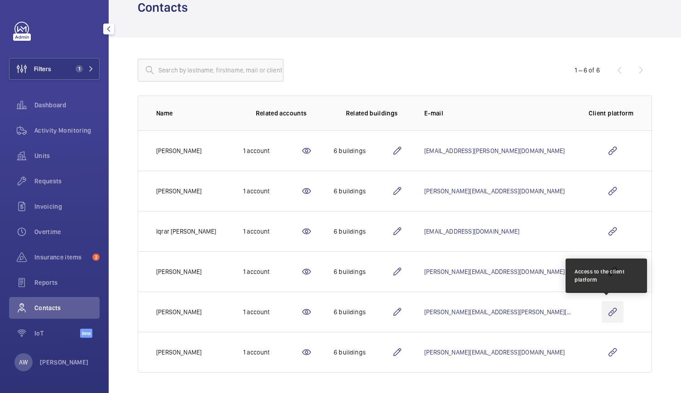
click at [610, 312] on wm-front-icon-button at bounding box center [612, 312] width 22 height 22
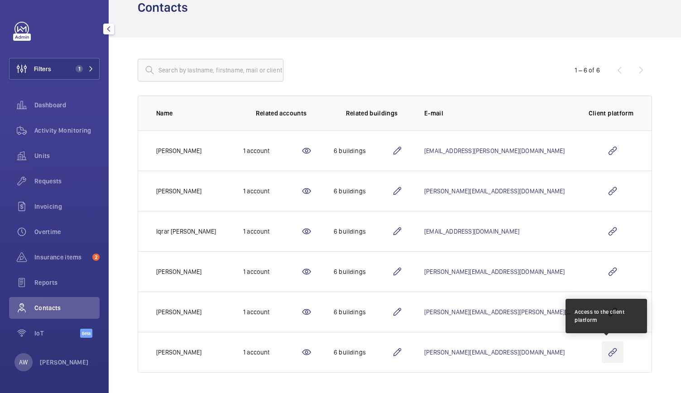
click at [603, 350] on wm-front-icon-button at bounding box center [612, 352] width 22 height 22
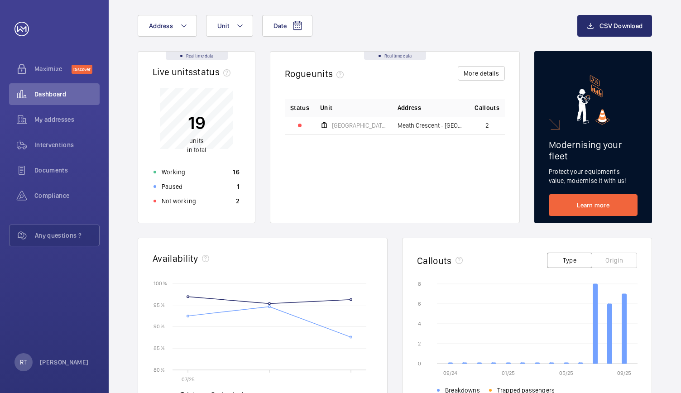
scroll to position [54, 0]
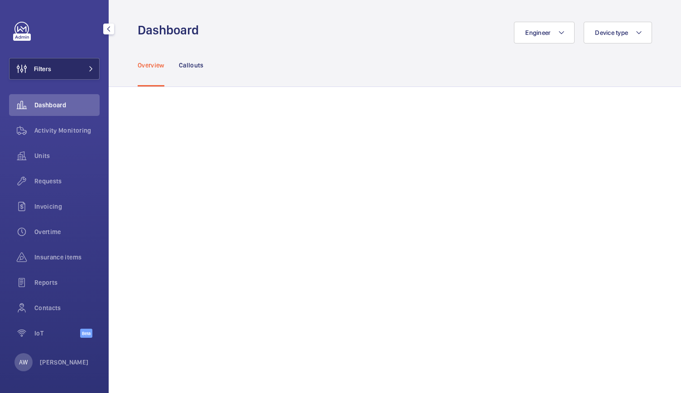
click at [76, 62] on button "Filters" at bounding box center [54, 69] width 90 height 22
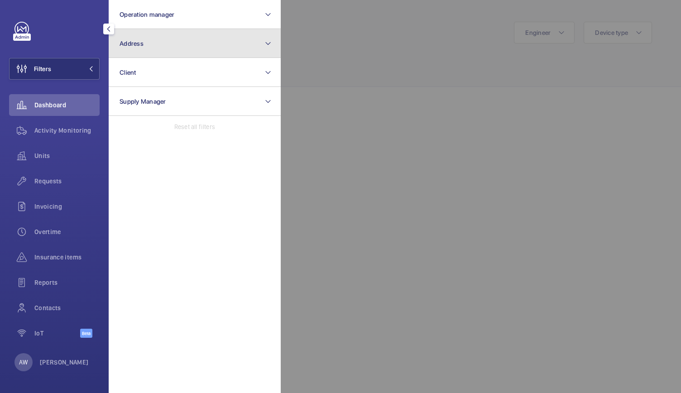
click at [143, 41] on button "Address" at bounding box center [195, 43] width 172 height 29
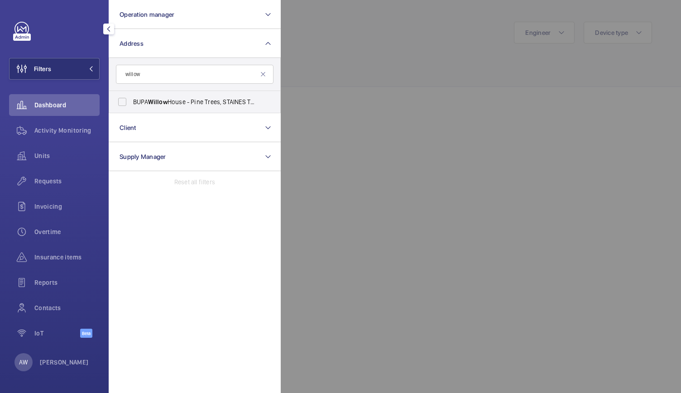
click at [173, 81] on input "willow" at bounding box center [194, 74] width 157 height 19
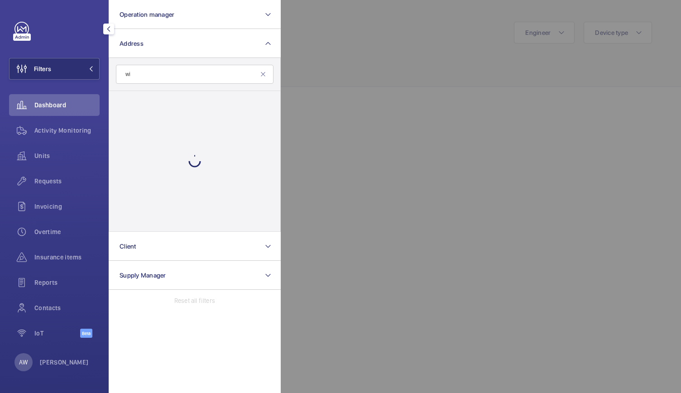
type input "w"
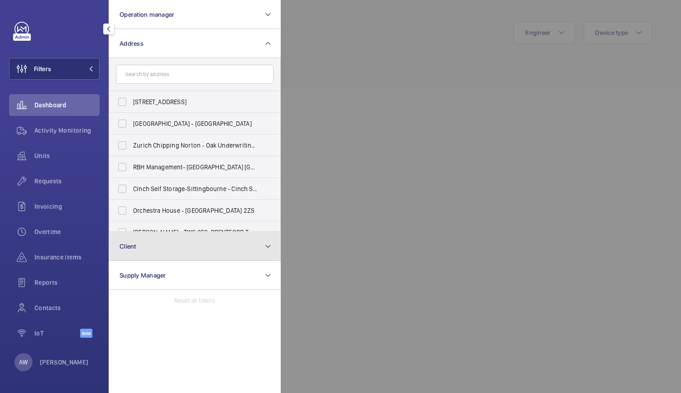
click at [143, 248] on button "Client" at bounding box center [195, 246] width 172 height 29
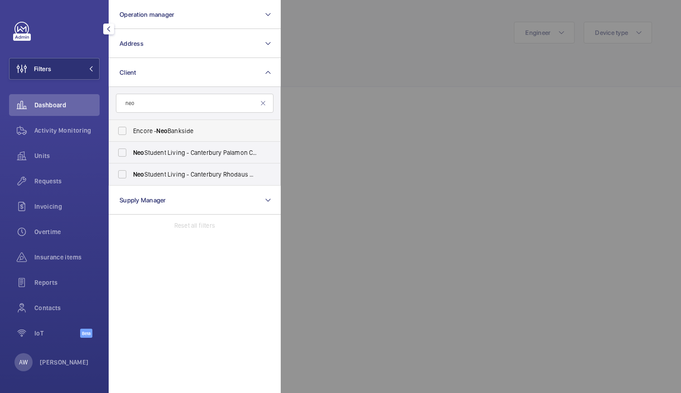
type input "neo"
click at [157, 133] on span "Neo" at bounding box center [161, 130] width 11 height 7
click at [131, 133] on input "Encore - Neo Bankside" at bounding box center [122, 131] width 18 height 18
checkbox input "true"
click at [395, 108] on div at bounding box center [621, 196] width 681 height 393
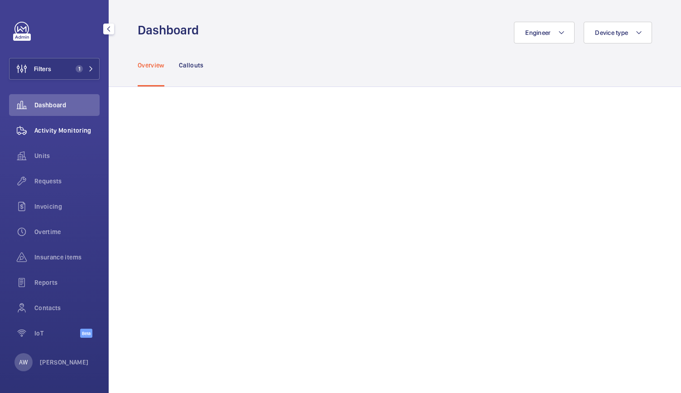
click at [70, 126] on span "Activity Monitoring" at bounding box center [66, 130] width 65 height 9
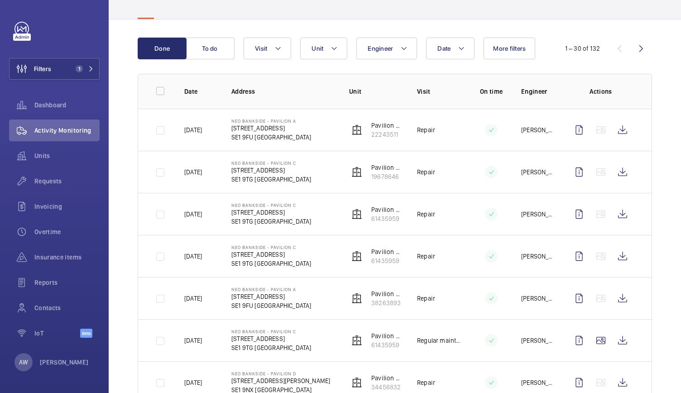
scroll to position [68, 0]
click at [618, 134] on wm-front-icon-button at bounding box center [622, 130] width 22 height 22
click at [43, 185] on span "Requests" at bounding box center [66, 180] width 65 height 9
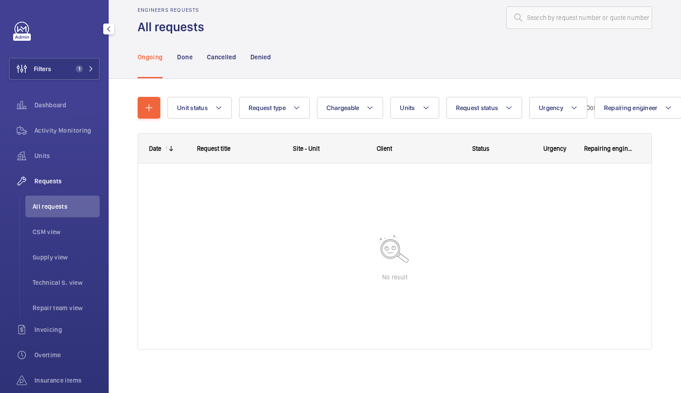
scroll to position [15, 0]
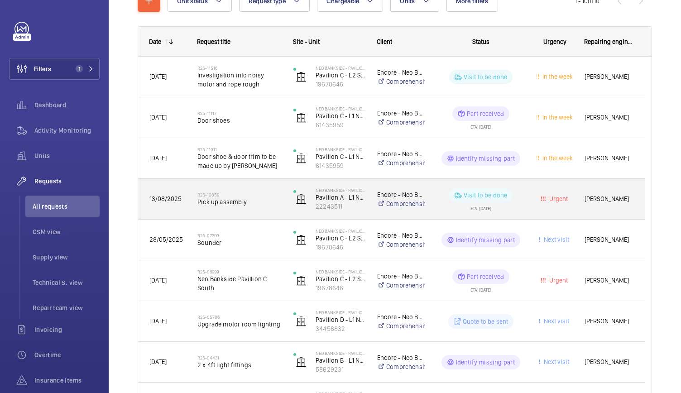
scroll to position [126, 0]
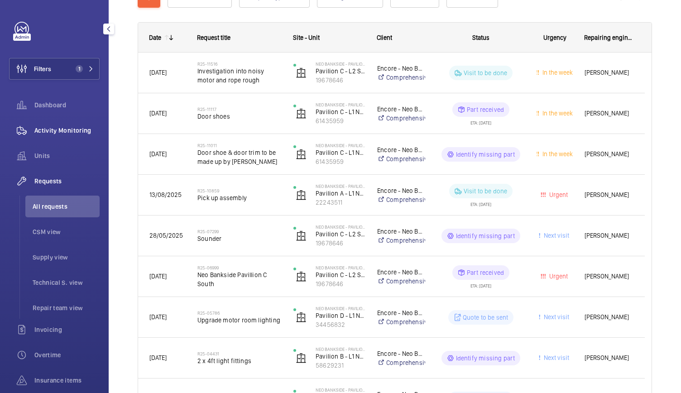
click at [67, 133] on span "Activity Monitoring" at bounding box center [66, 130] width 65 height 9
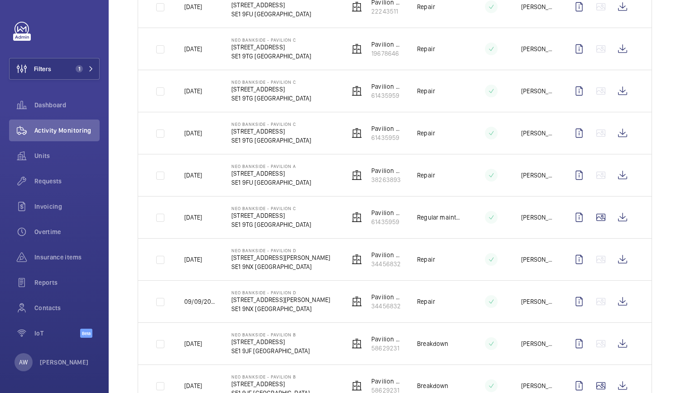
scroll to position [192, 0]
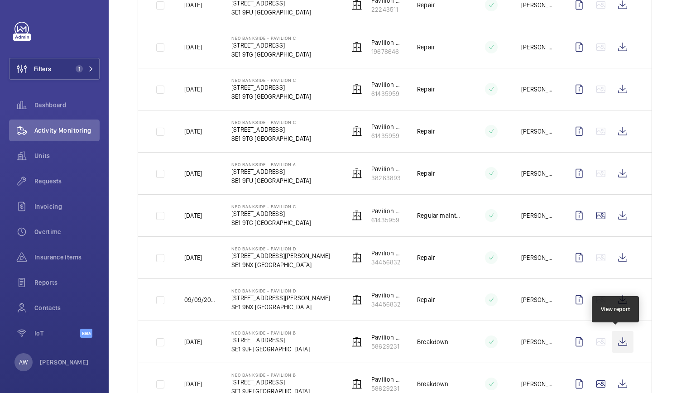
click at [615, 340] on wm-front-icon-button at bounding box center [622, 342] width 22 height 22
